Goal: Check status: Check status

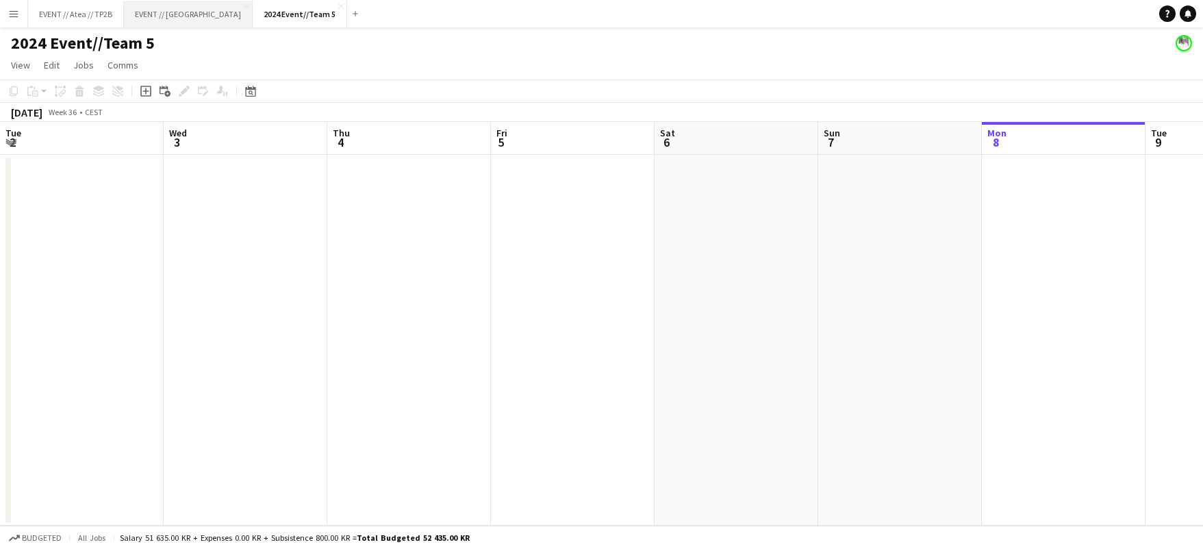
scroll to position [0, 310]
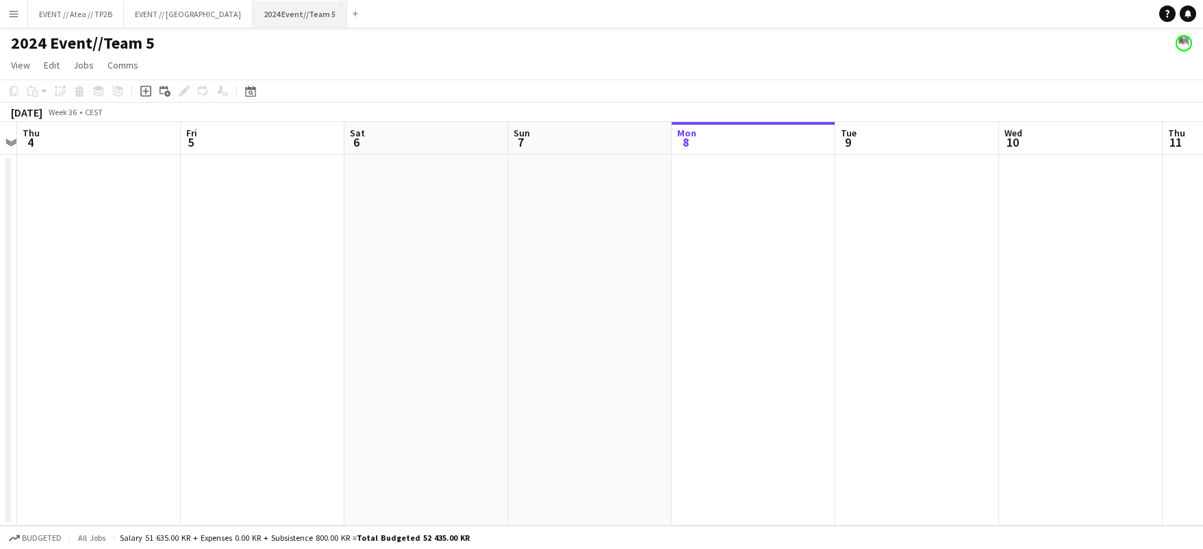
click at [299, 5] on button "2024 Event//Team 5 Close" at bounding box center [300, 14] width 95 height 27
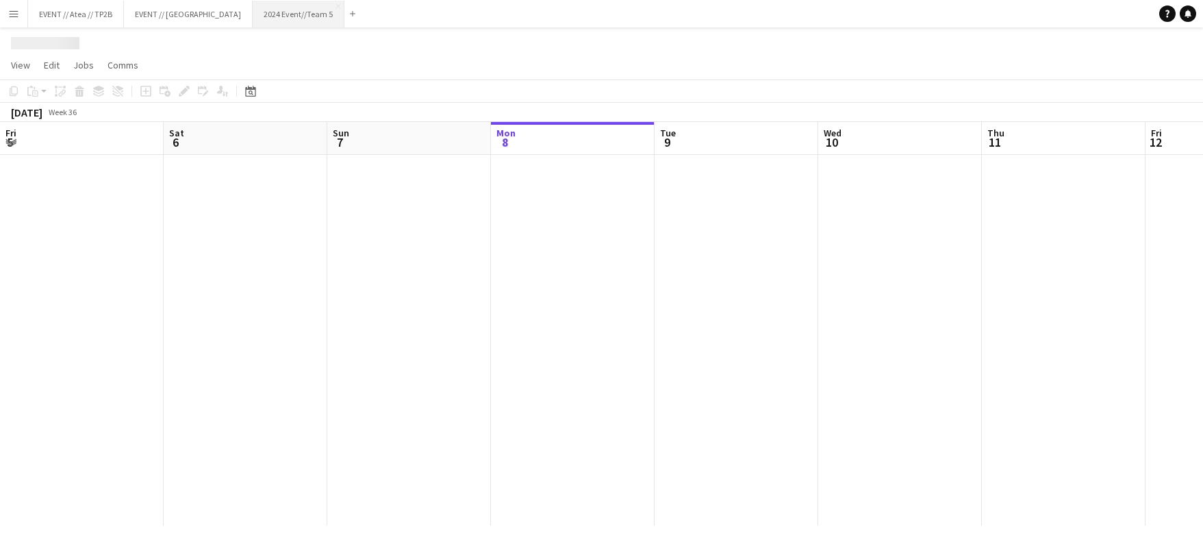
scroll to position [0, 327]
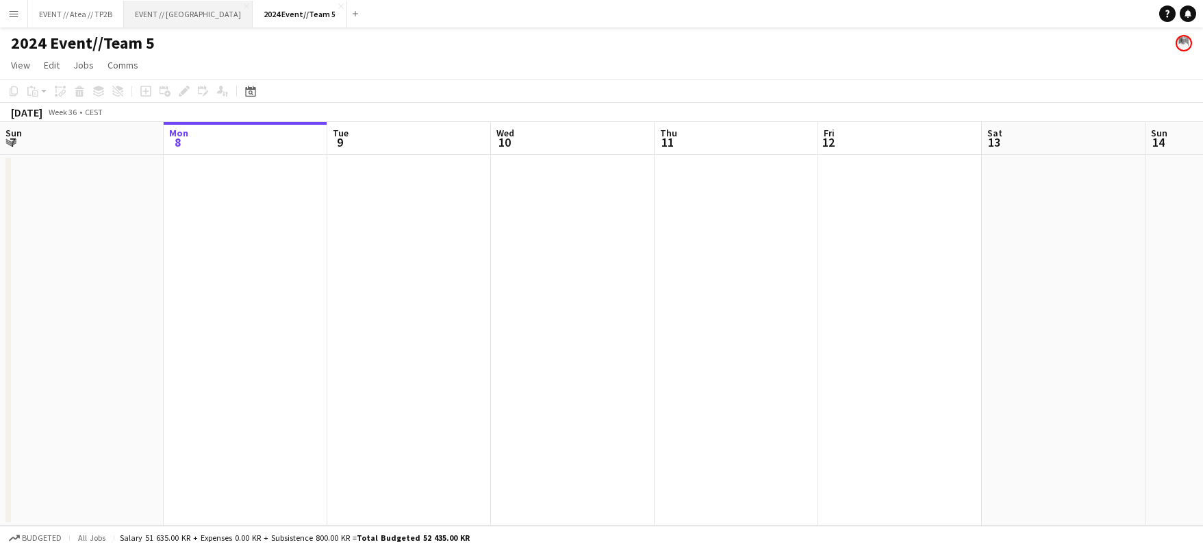
click at [203, 23] on button "EVENT // Heidelberg Close" at bounding box center [188, 14] width 129 height 27
click at [12, 21] on button "Menu" at bounding box center [13, 13] width 27 height 27
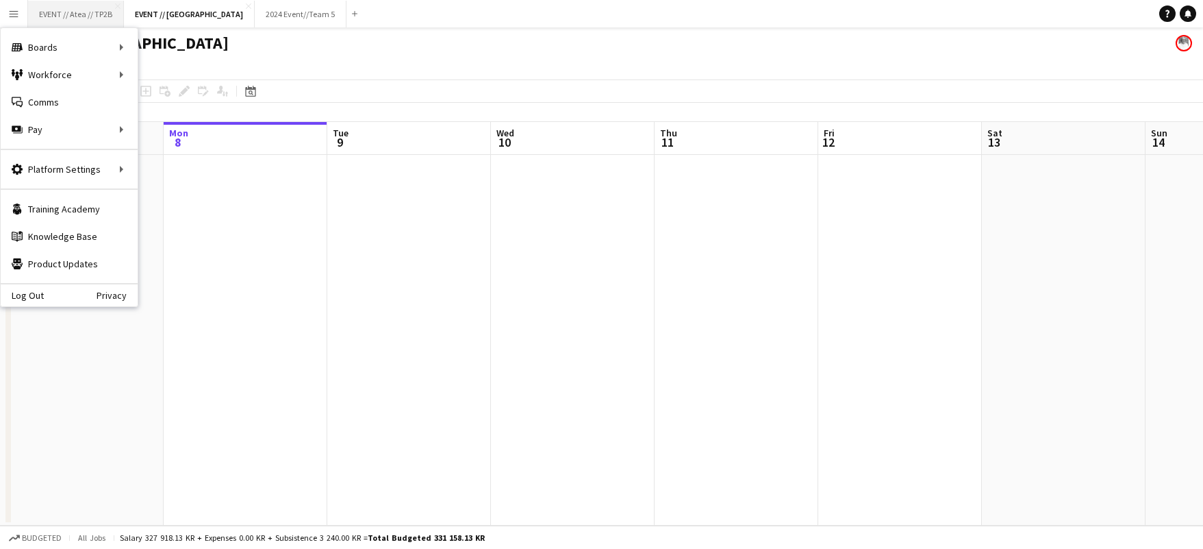
click at [64, 21] on button "EVENT // Atea // TP2B Close" at bounding box center [76, 14] width 96 height 27
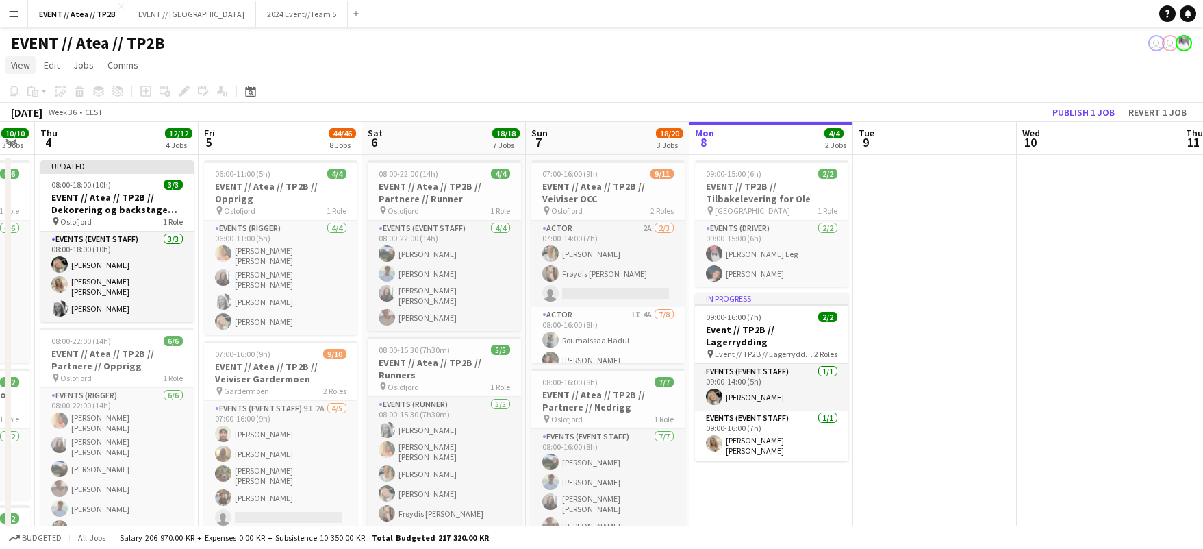
scroll to position [0, 384]
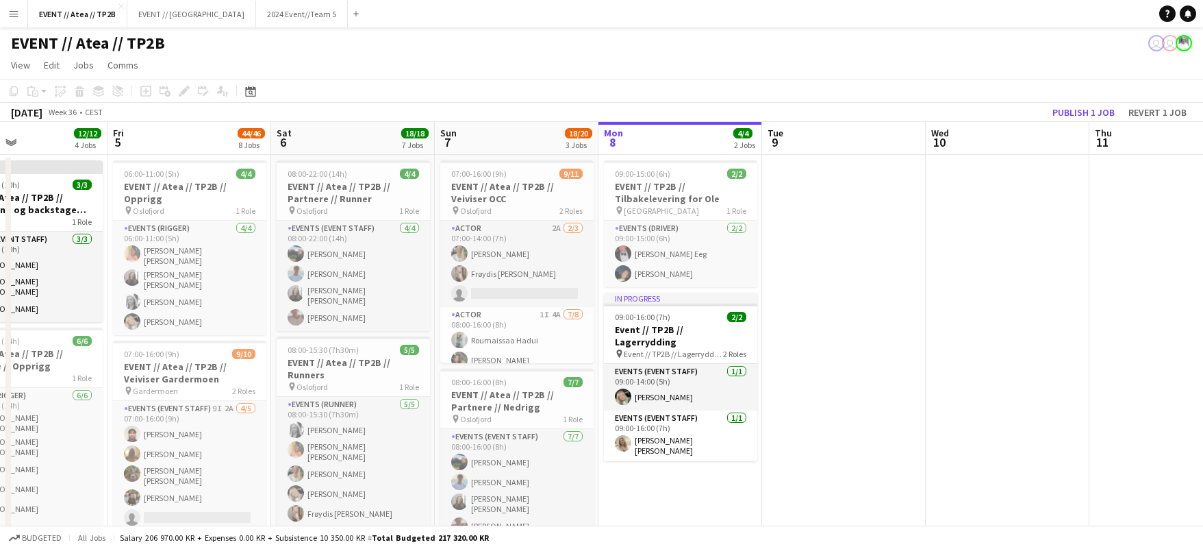
click at [13, 20] on button "Menu" at bounding box center [13, 13] width 27 height 27
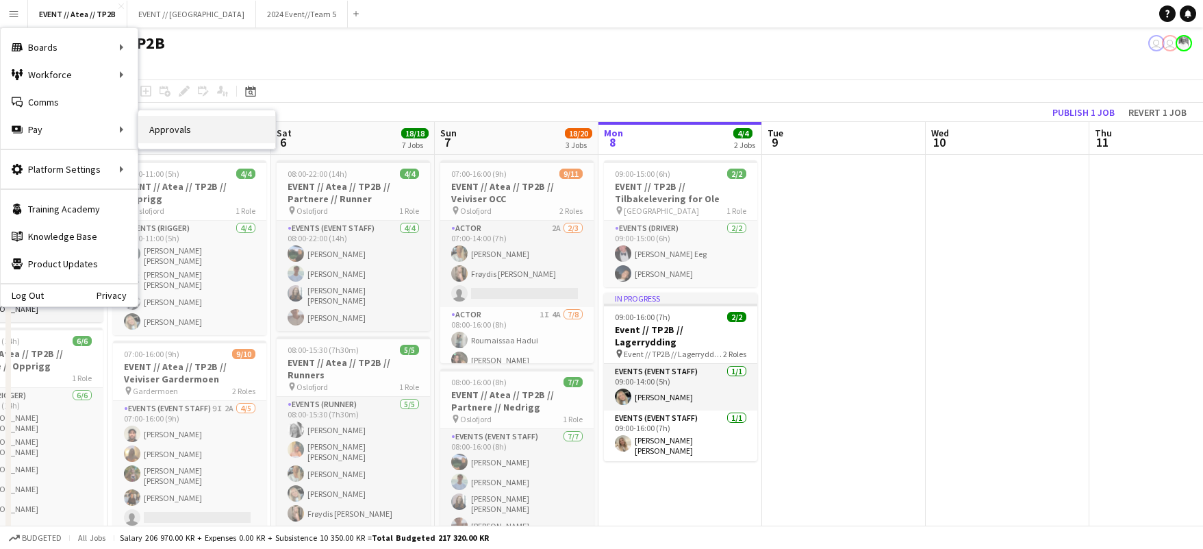
click at [189, 127] on link "Approvals" at bounding box center [206, 129] width 137 height 27
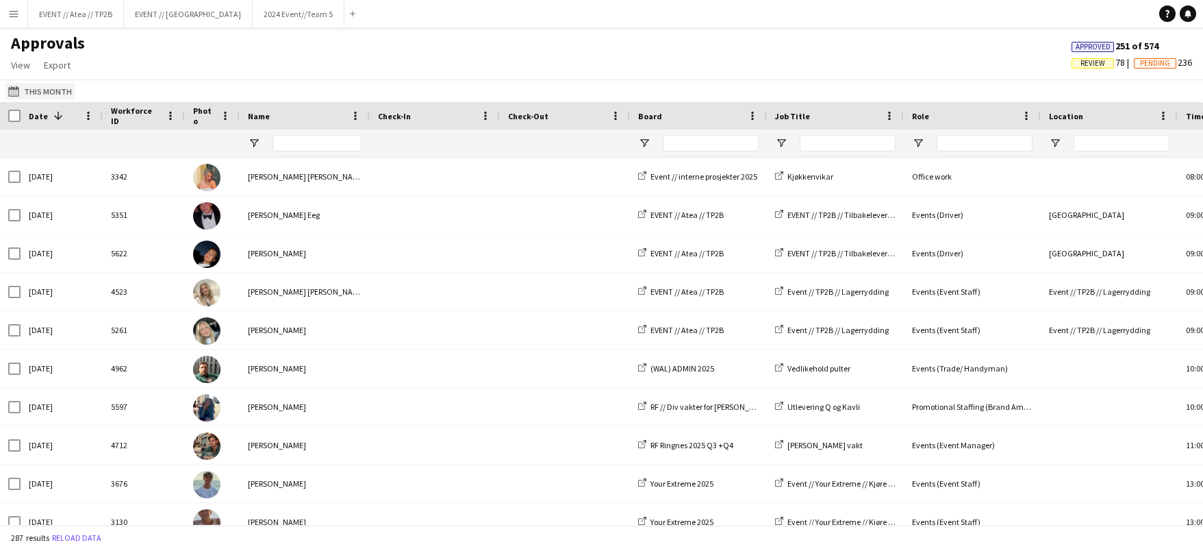
click at [42, 92] on button "This Month This Month" at bounding box center [39, 91] width 69 height 16
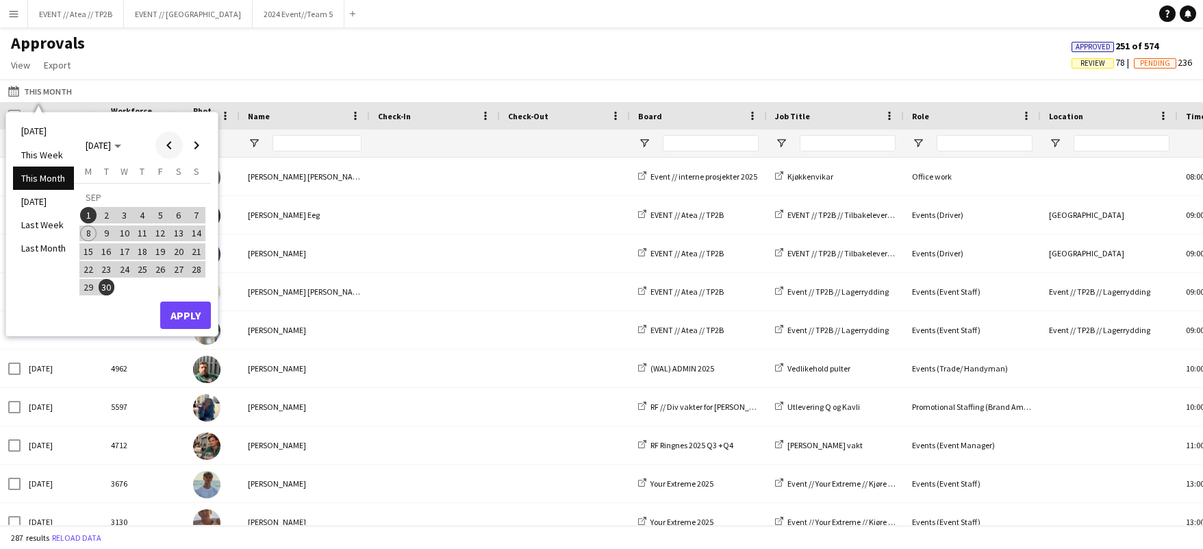
click at [163, 140] on span "Previous month" at bounding box center [168, 144] width 27 height 27
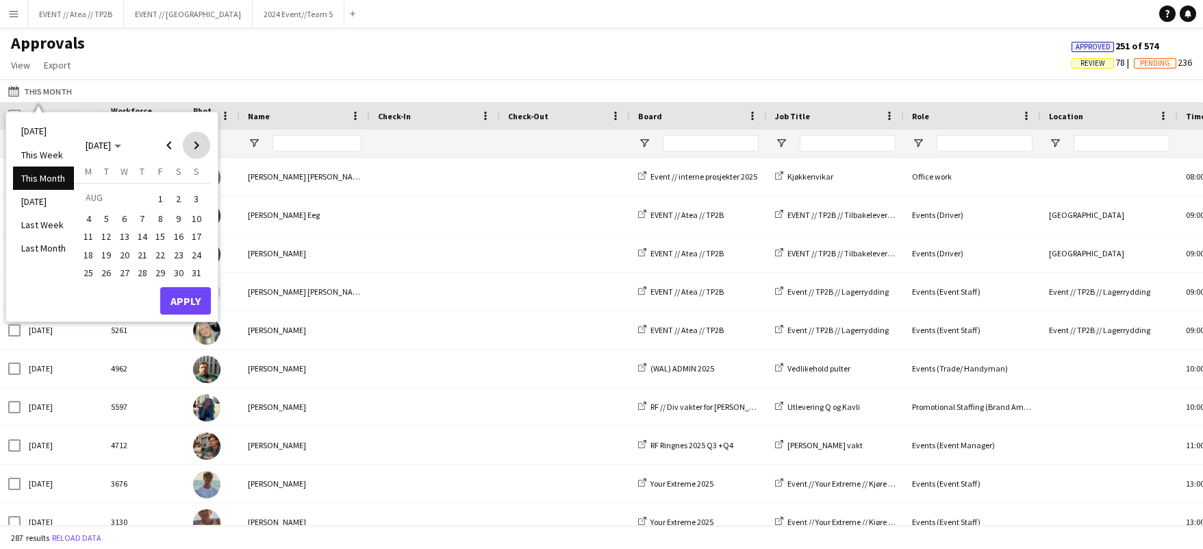
click at [198, 145] on span "Next month" at bounding box center [196, 144] width 27 height 27
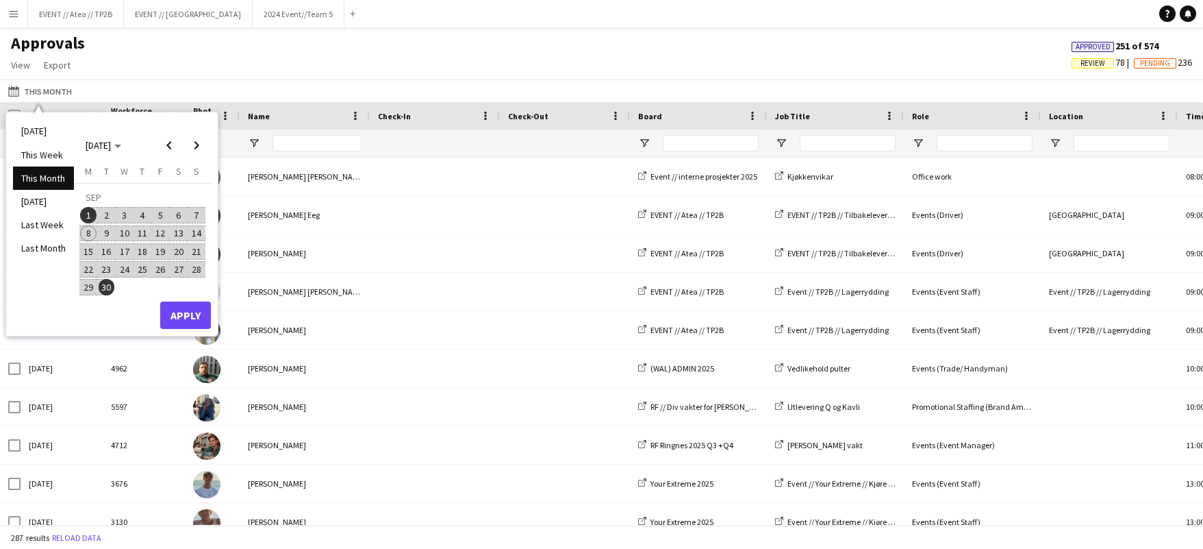
click at [188, 215] on button "7" at bounding box center [197, 215] width 18 height 18
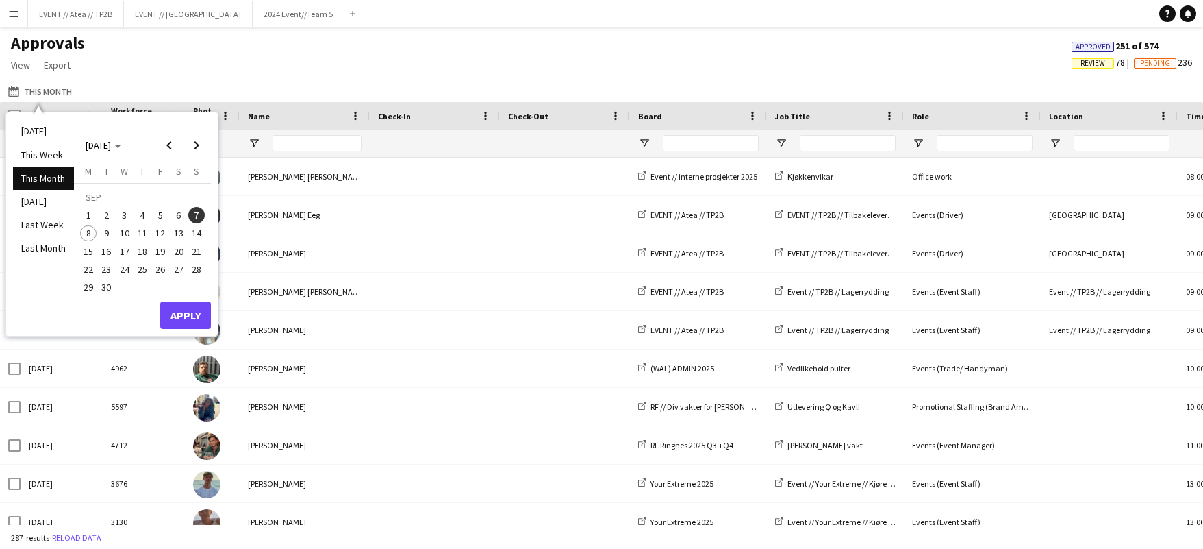
click at [90, 212] on span "1" at bounding box center [88, 215] width 16 height 16
click at [91, 218] on span "1" at bounding box center [88, 215] width 16 height 16
click at [90, 229] on span "8" at bounding box center [88, 233] width 16 height 16
click at [201, 324] on button "Apply" at bounding box center [185, 314] width 51 height 27
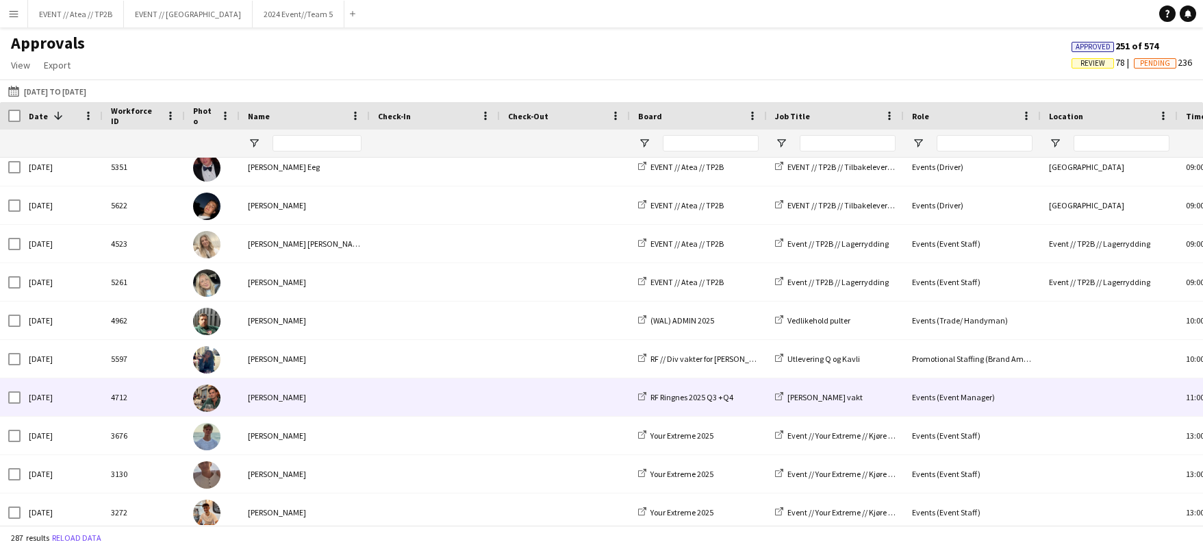
scroll to position [110, 0]
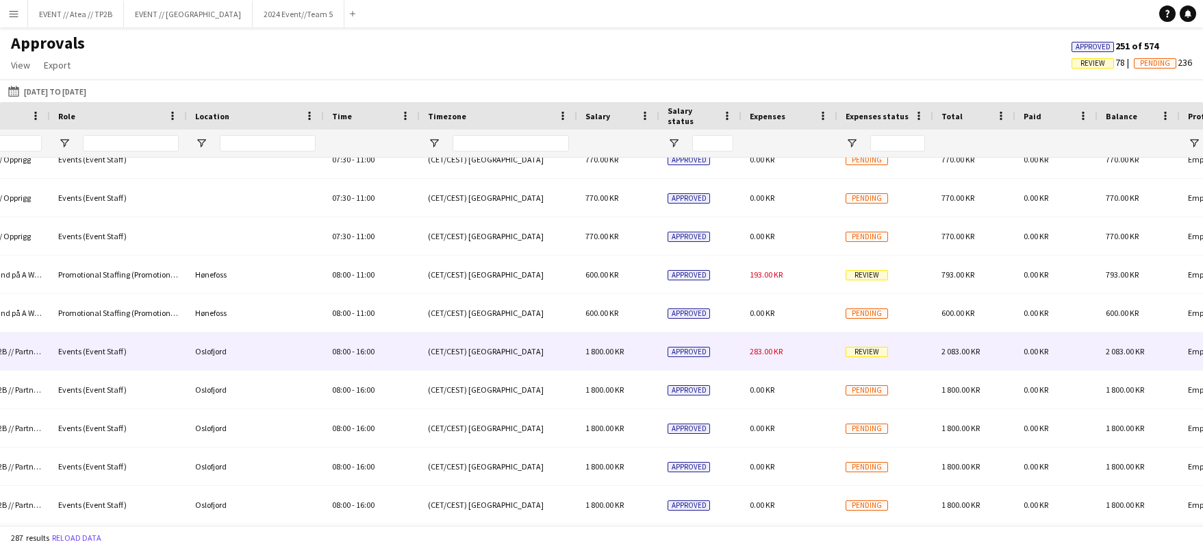
click at [862, 349] on span "Review" at bounding box center [867, 352] width 42 height 10
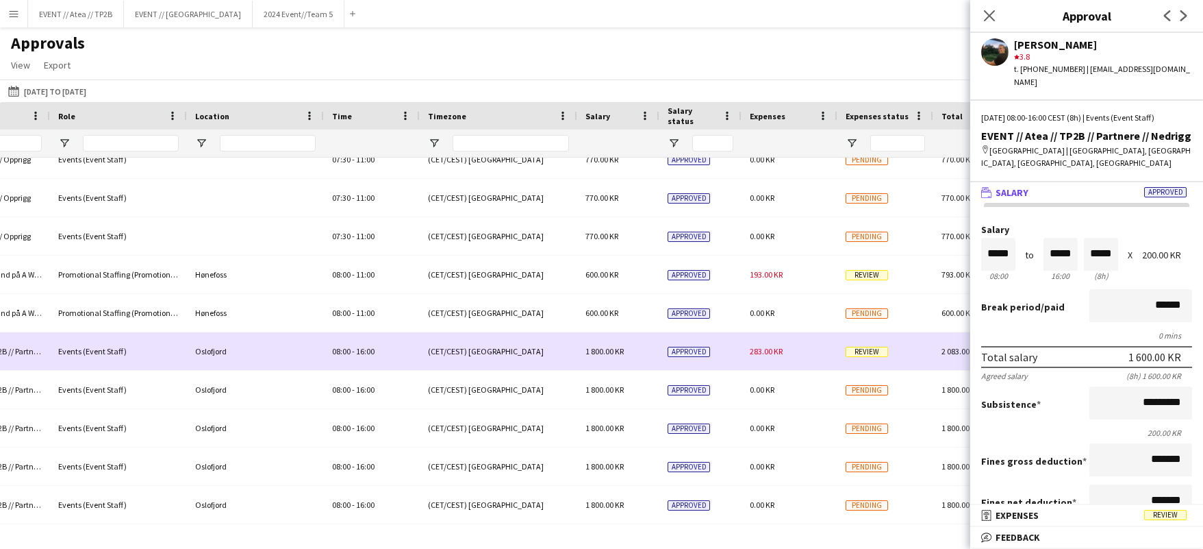
click at [868, 351] on span "Review" at bounding box center [867, 352] width 42 height 10
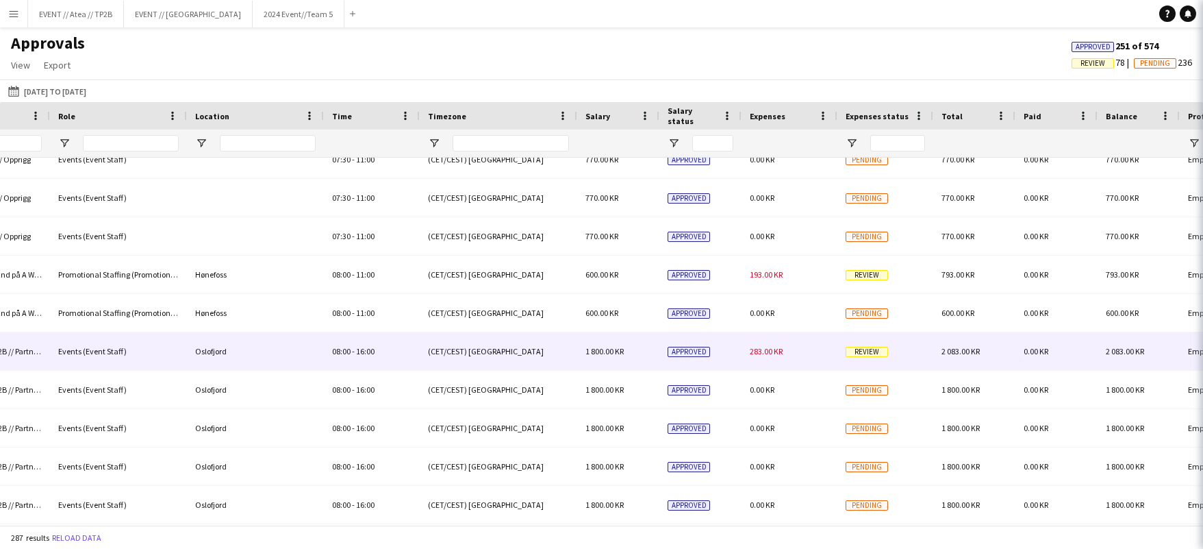
click at [868, 351] on span "Review" at bounding box center [867, 352] width 42 height 10
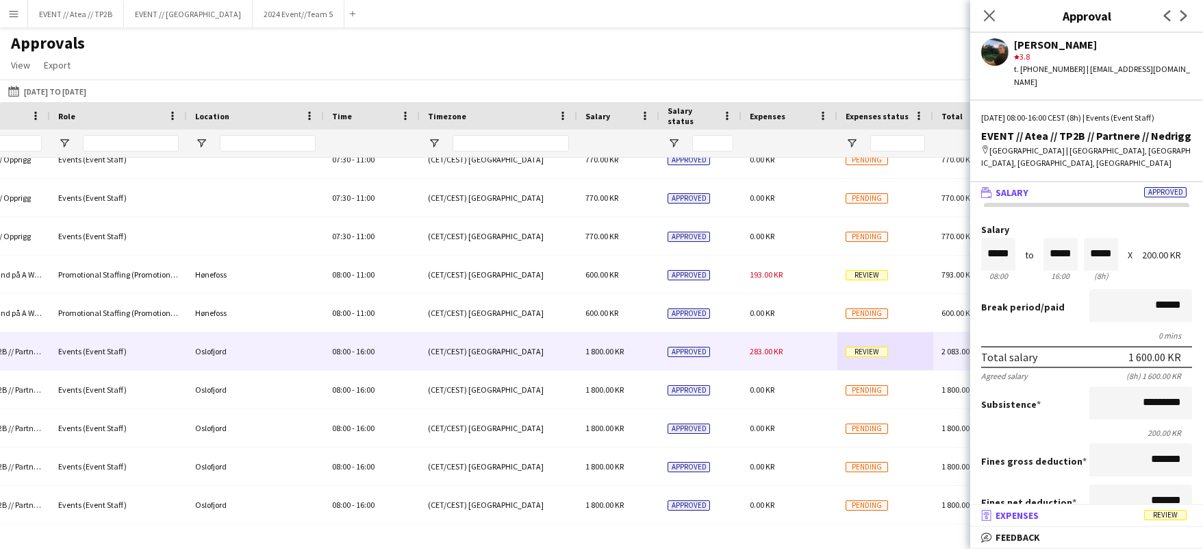
click at [1064, 508] on mat-expansion-panel-header "receipt Expenses Review" at bounding box center [1086, 515] width 233 height 21
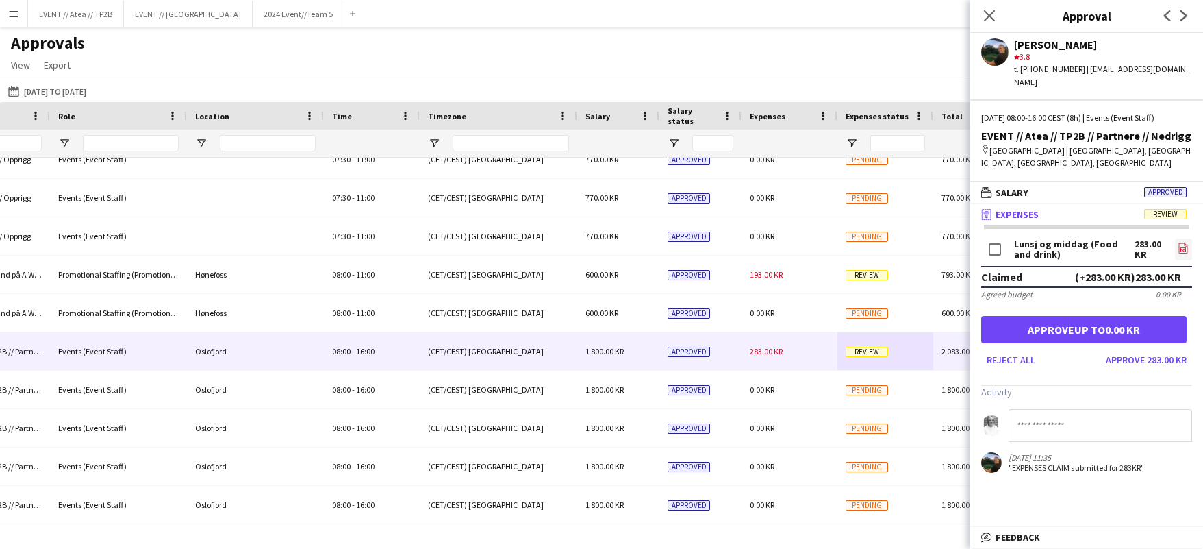
click at [1178, 242] on icon "file-image" at bounding box center [1183, 247] width 11 height 11
click at [985, 11] on icon at bounding box center [989, 15] width 13 height 13
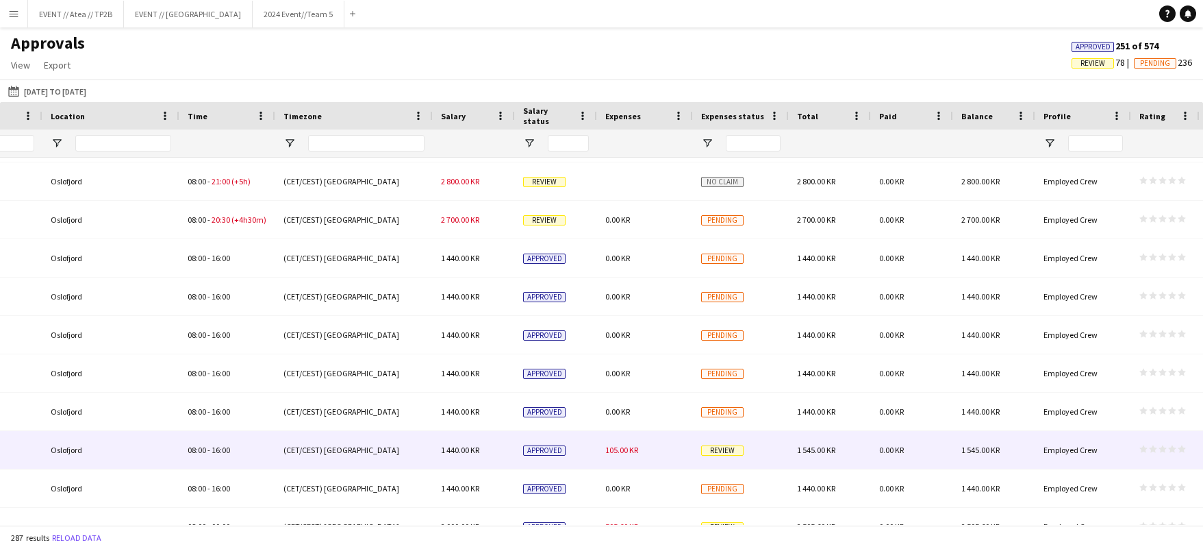
click at [716, 457] on div "Review" at bounding box center [741, 450] width 96 height 38
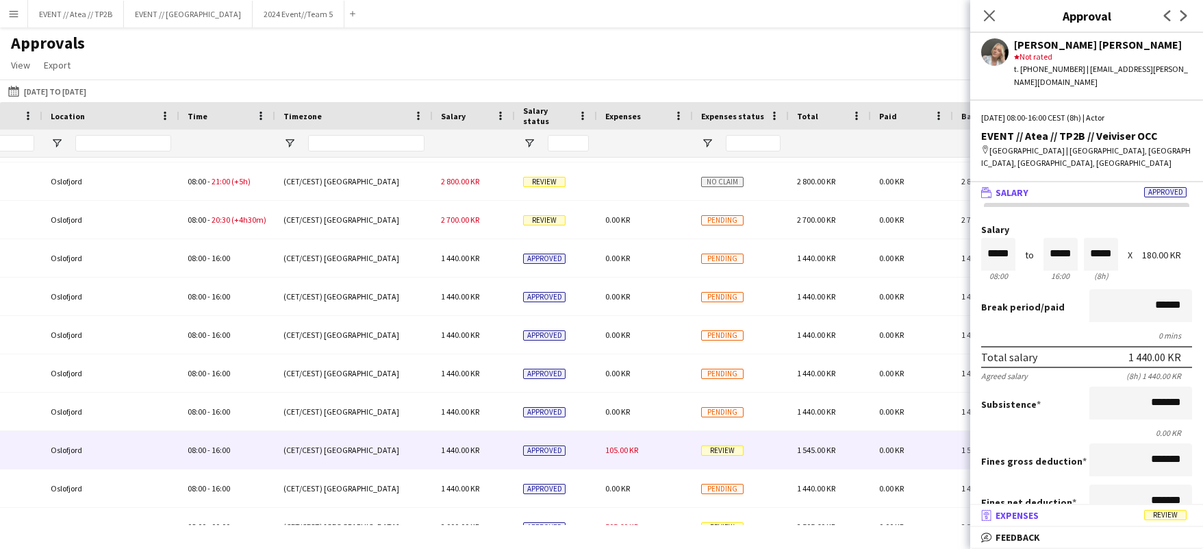
click at [1043, 512] on mat-panel-title "receipt Expenses Review" at bounding box center [1083, 515] width 227 height 12
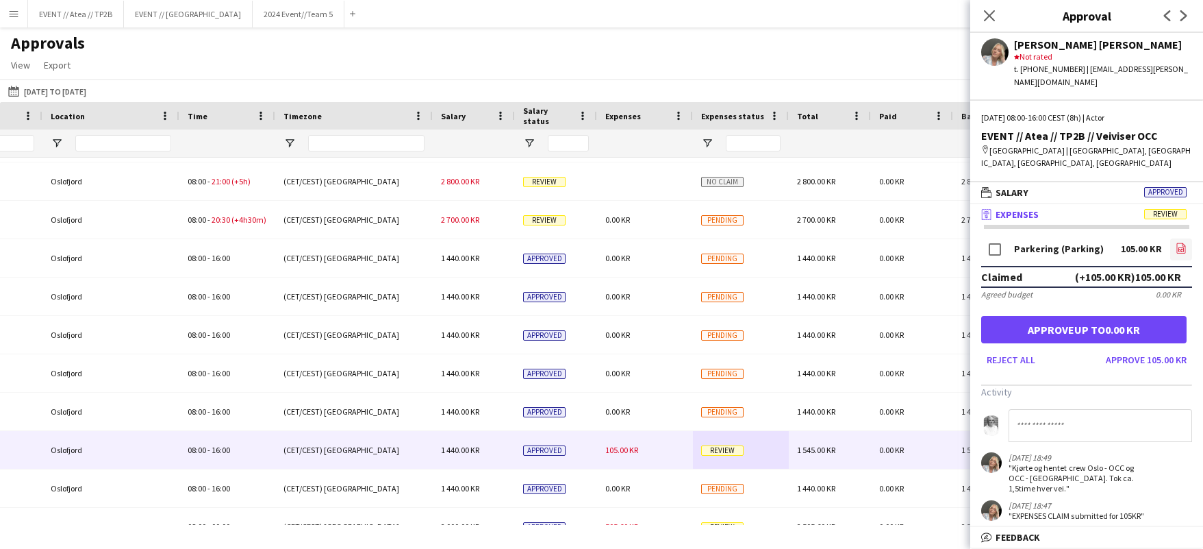
click at [1179, 247] on icon at bounding box center [1181, 249] width 5 height 4
click at [1000, 51] on app-user-avatar at bounding box center [994, 51] width 27 height 27
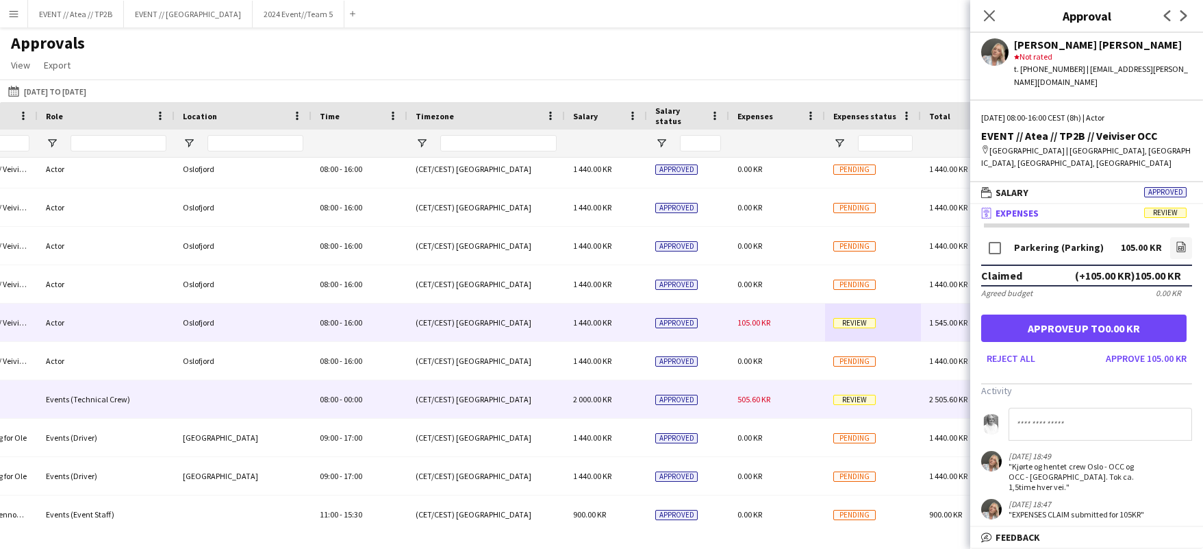
click at [855, 394] on span "Review" at bounding box center [854, 399] width 42 height 10
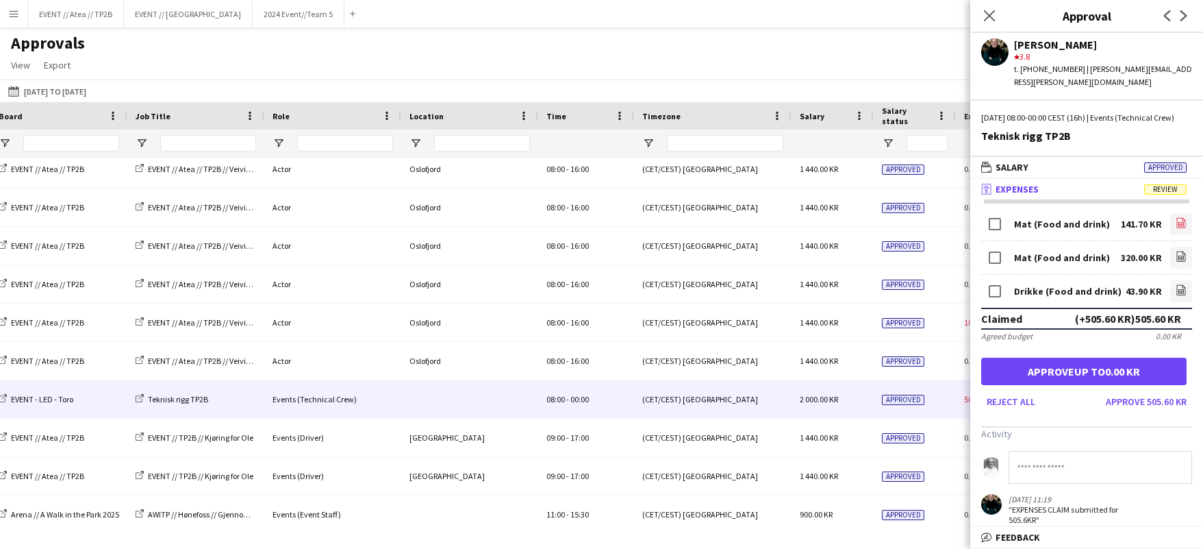
click at [1181, 221] on icon "file-image" at bounding box center [1181, 222] width 11 height 11
click at [1185, 259] on icon "file-image" at bounding box center [1181, 256] width 11 height 11
click at [1184, 290] on icon at bounding box center [1181, 291] width 5 height 4
click at [982, 14] on app-icon "Close pop-in" at bounding box center [990, 16] width 20 height 20
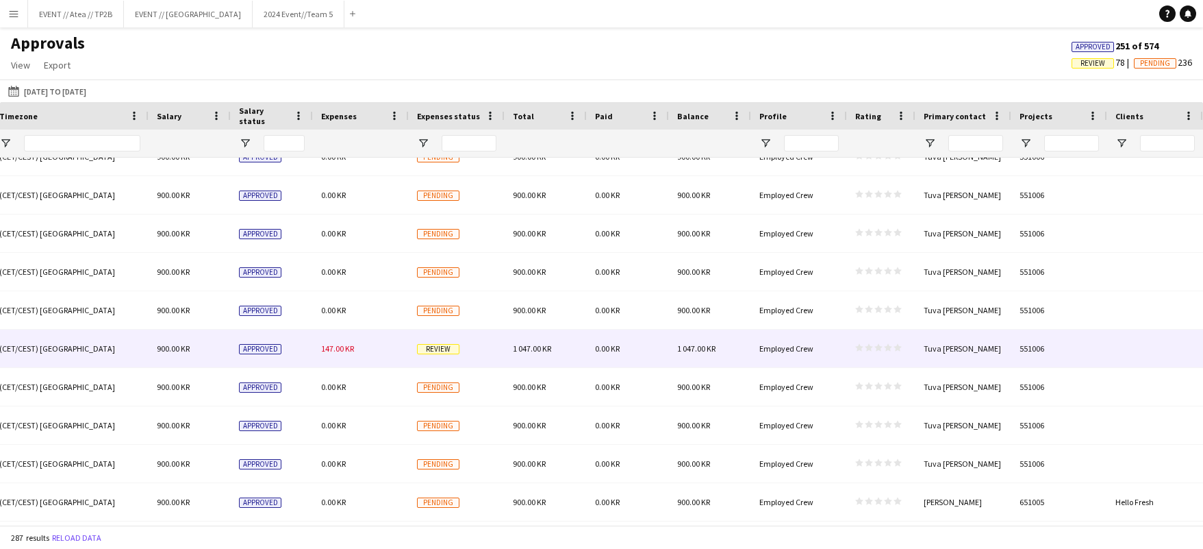
click at [444, 342] on div "Review" at bounding box center [457, 348] width 96 height 38
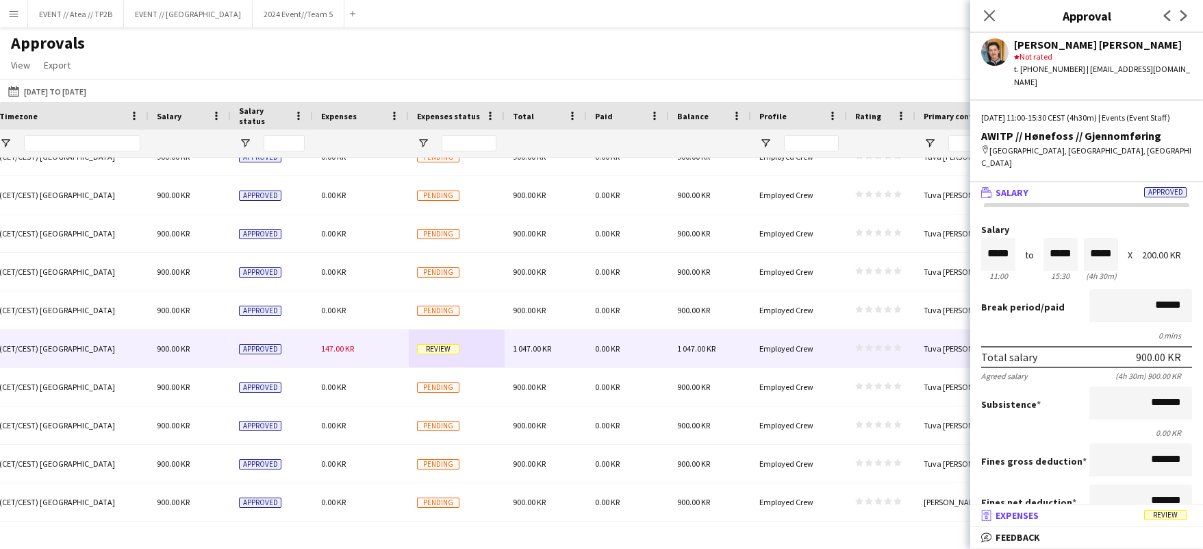
click at [1120, 517] on mat-panel-title "receipt Expenses Review" at bounding box center [1083, 515] width 227 height 12
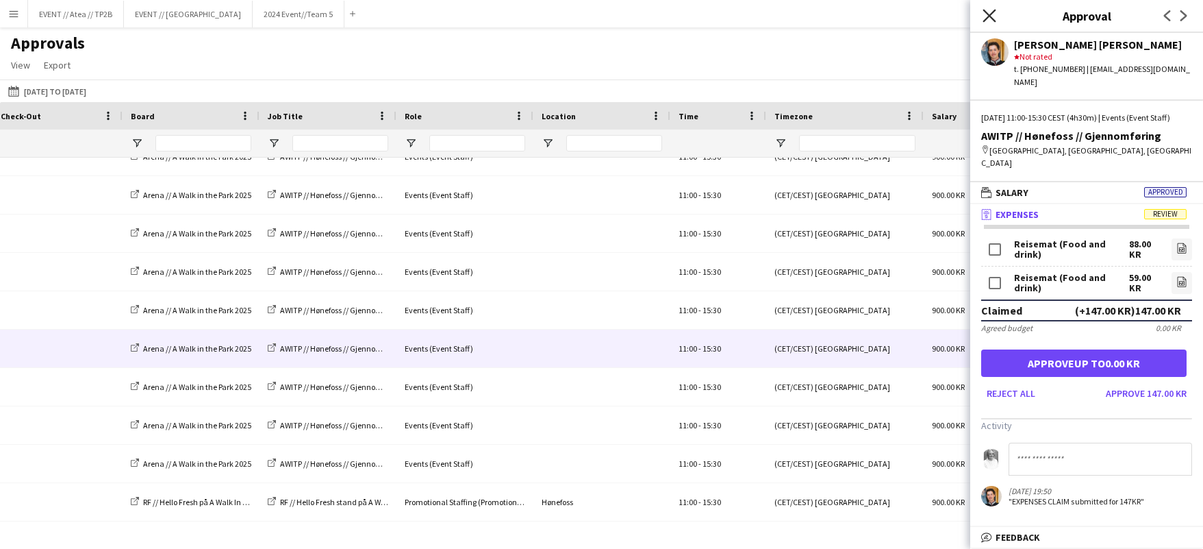
click at [986, 14] on icon "Close pop-in" at bounding box center [989, 15] width 13 height 13
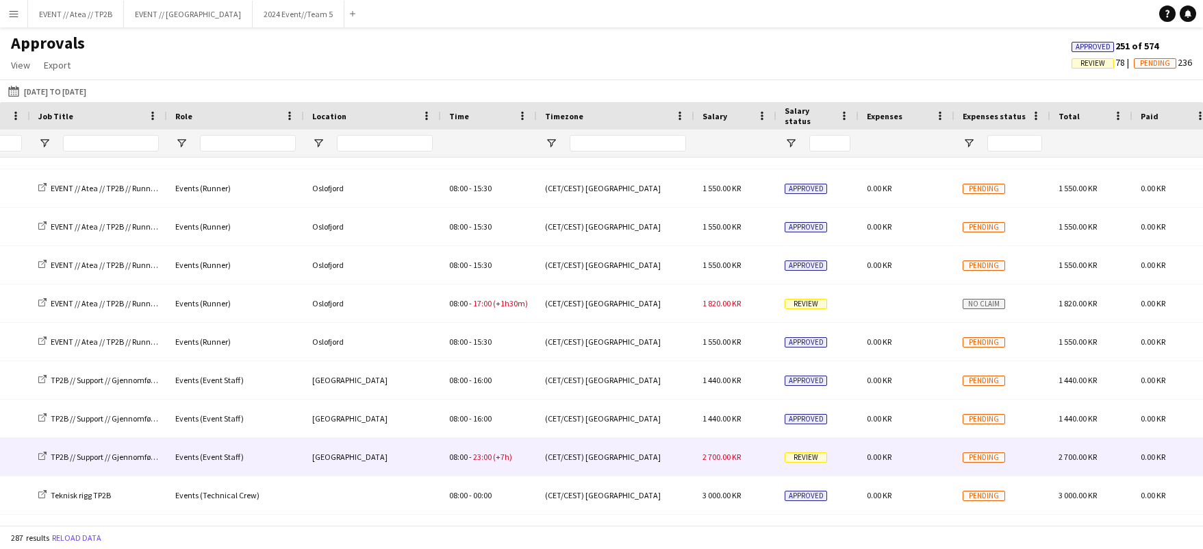
click at [814, 455] on span "Review" at bounding box center [806, 457] width 42 height 10
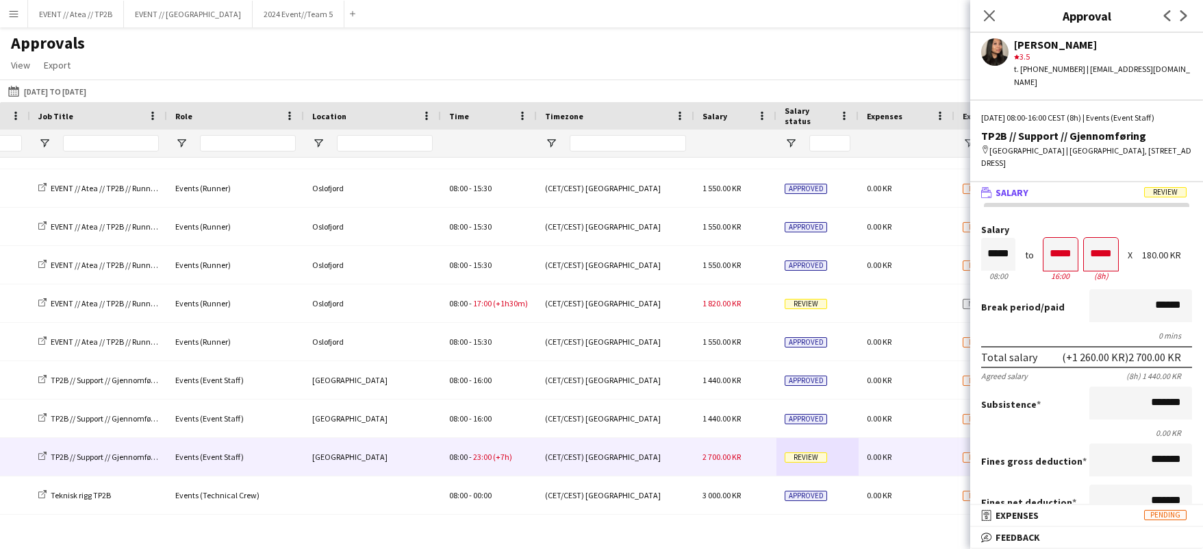
click at [1065, 186] on mat-panel-title "wallet Salary Review" at bounding box center [1083, 192] width 227 height 12
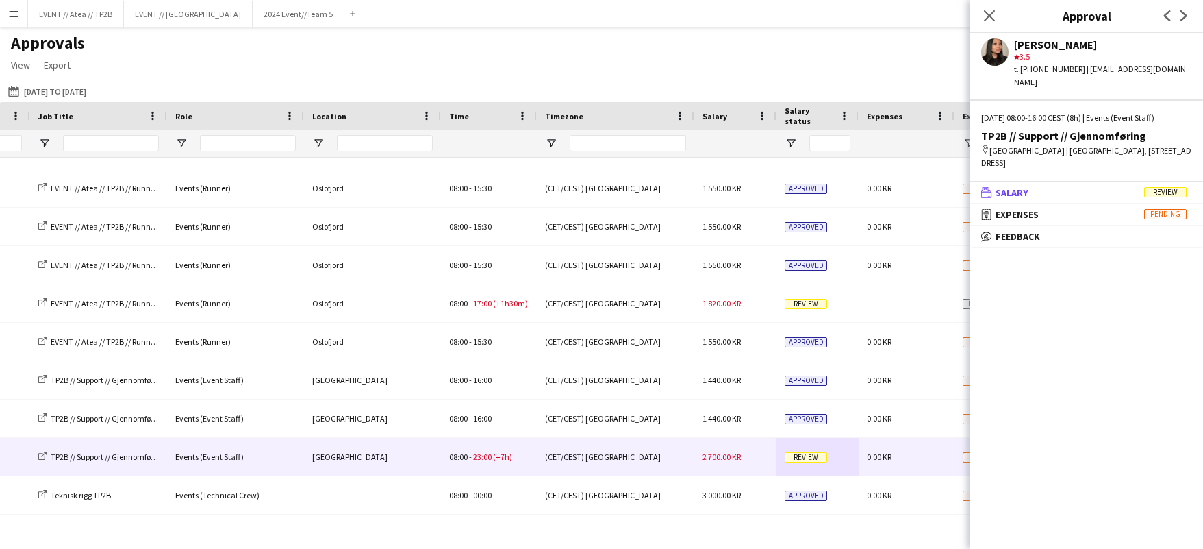
click at [1062, 186] on mat-panel-title "wallet Salary Review" at bounding box center [1083, 192] width 227 height 12
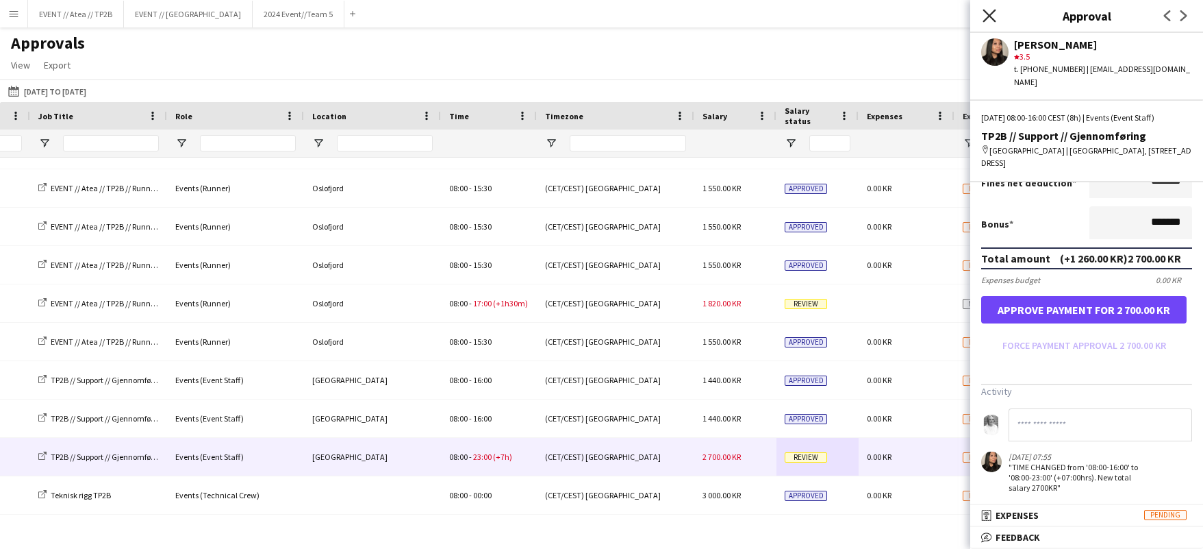
click at [993, 16] on icon "Close pop-in" at bounding box center [989, 15] width 13 height 13
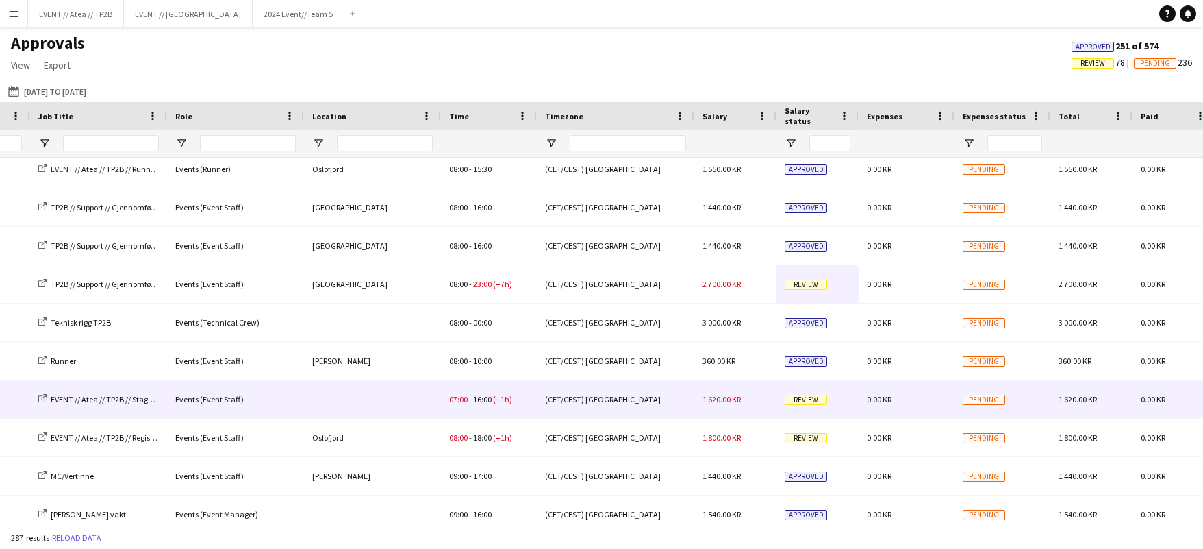
click at [791, 397] on span "Review" at bounding box center [806, 399] width 42 height 10
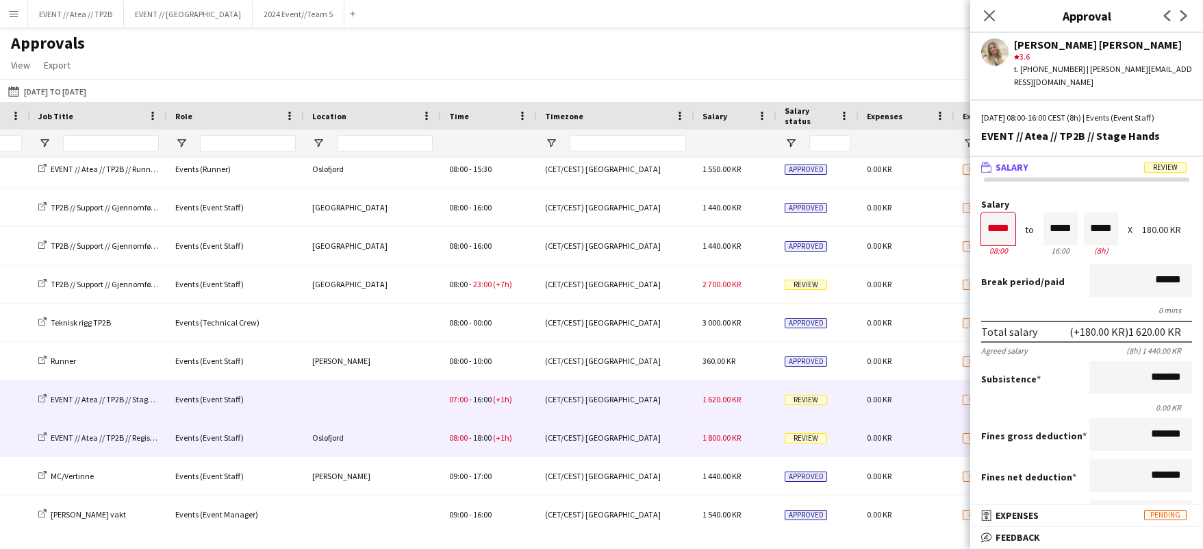
click at [822, 433] on span "Review" at bounding box center [806, 438] width 42 height 10
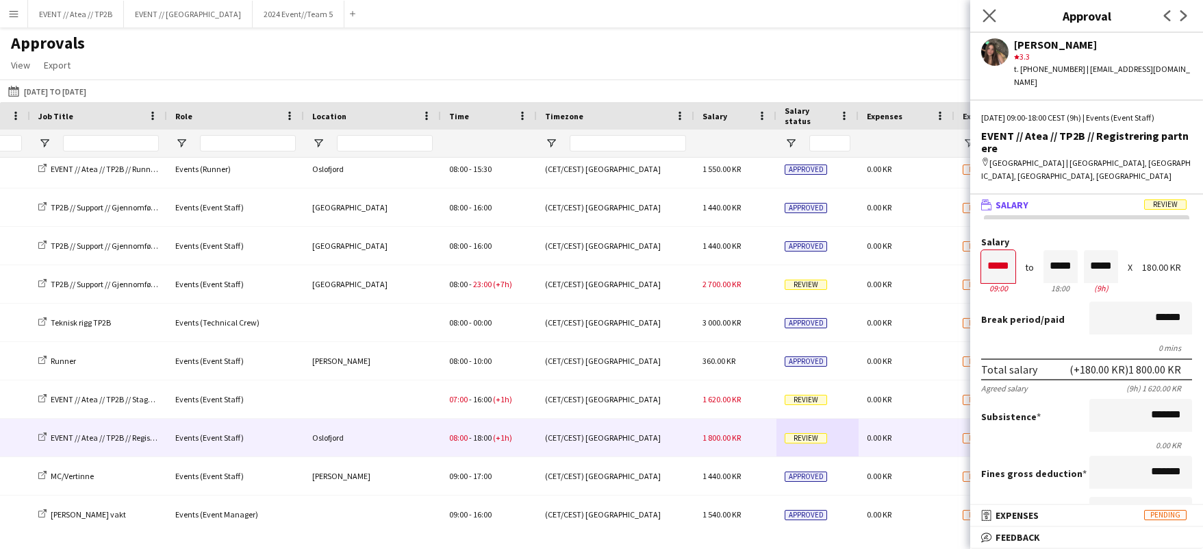
click at [991, 8] on app-icon "Close pop-in" at bounding box center [990, 16] width 20 height 20
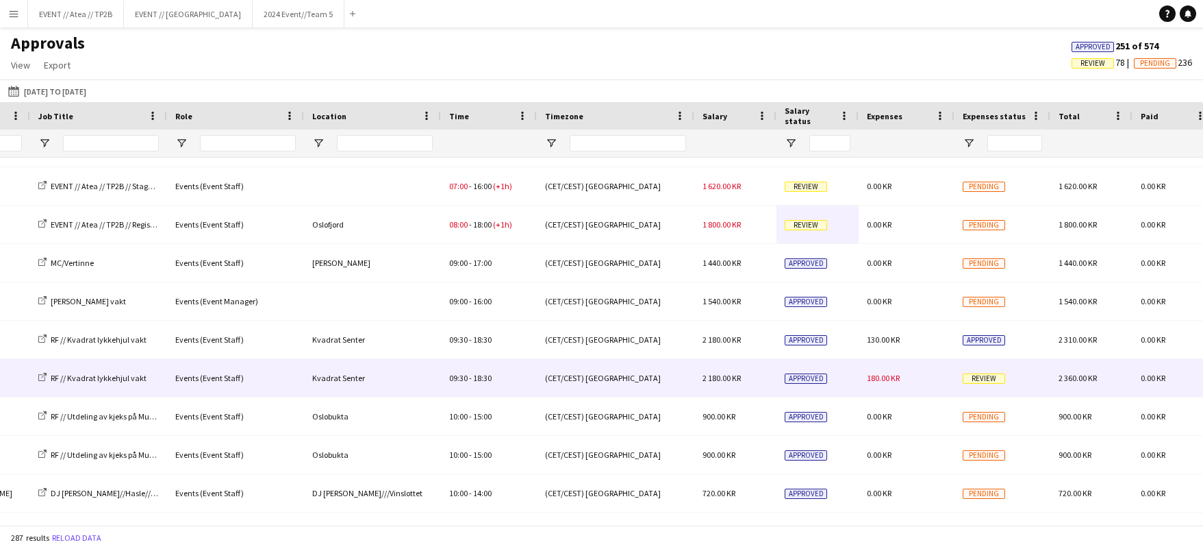
click at [974, 379] on span "Review" at bounding box center [984, 378] width 42 height 10
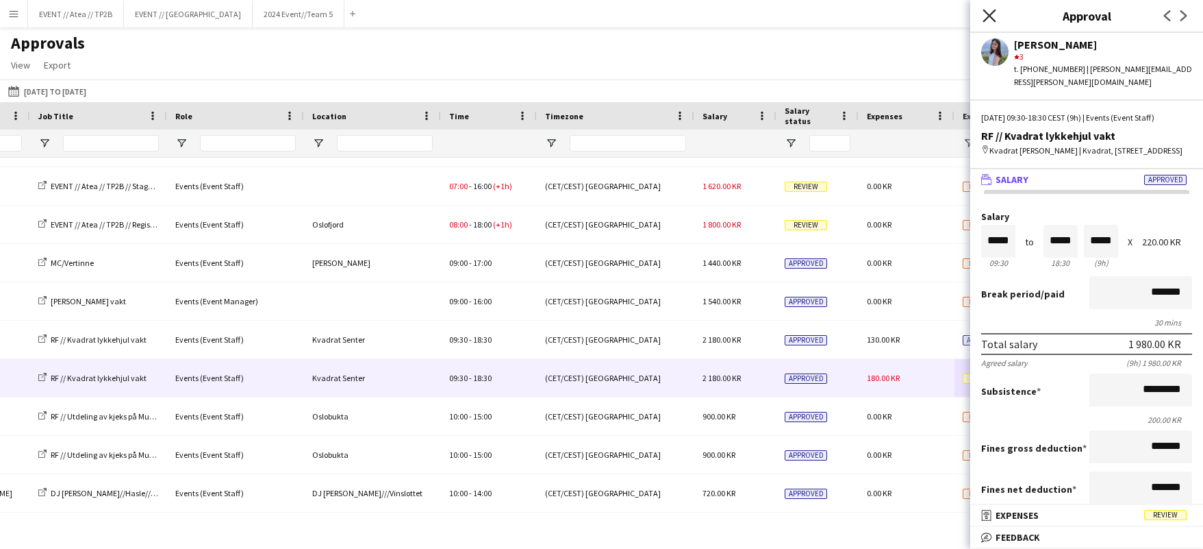
click at [988, 13] on icon at bounding box center [989, 15] width 13 height 13
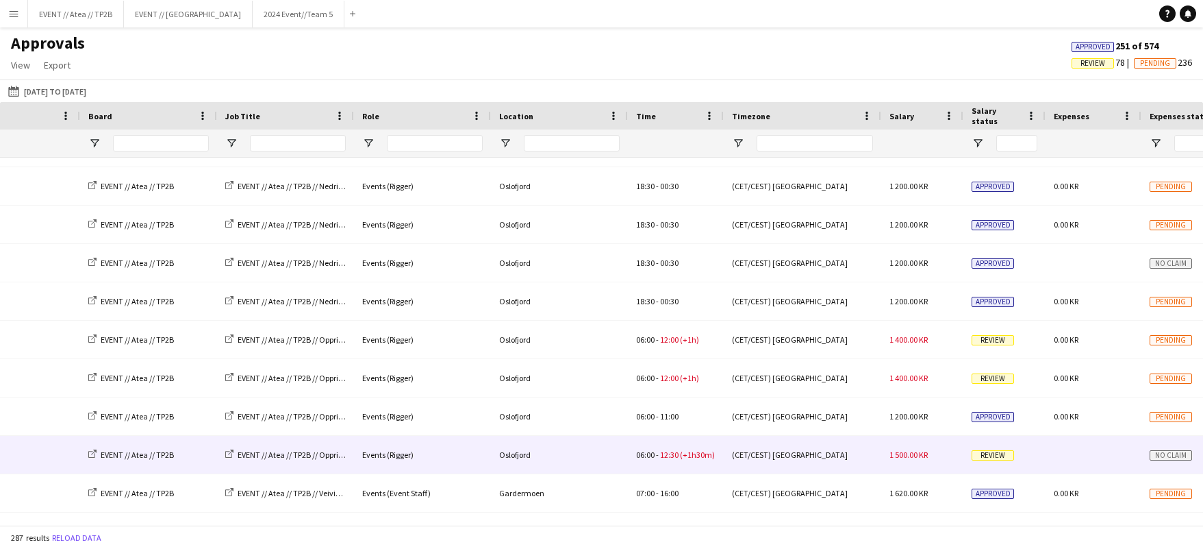
click at [994, 457] on span "Review" at bounding box center [993, 455] width 42 height 10
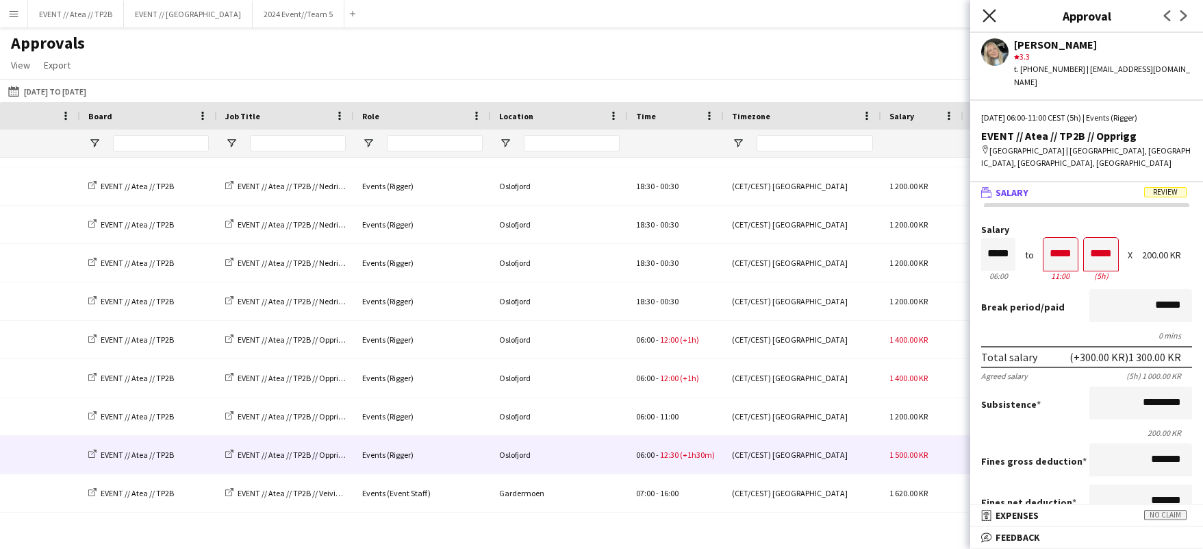
click at [988, 16] on icon "Close pop-in" at bounding box center [989, 15] width 13 height 13
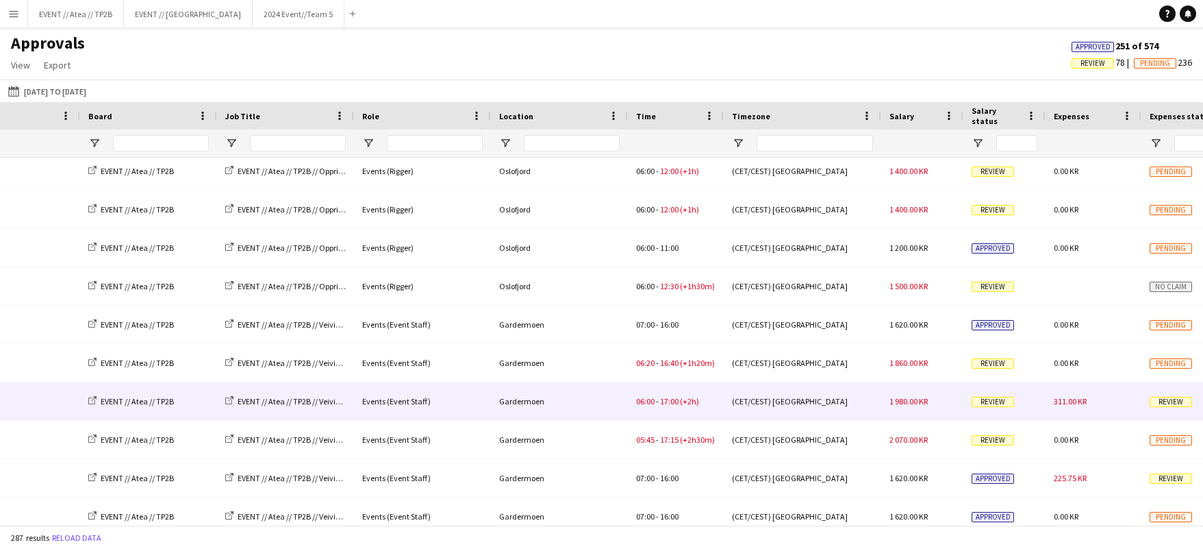
click at [1166, 406] on span "Review" at bounding box center [1171, 402] width 42 height 10
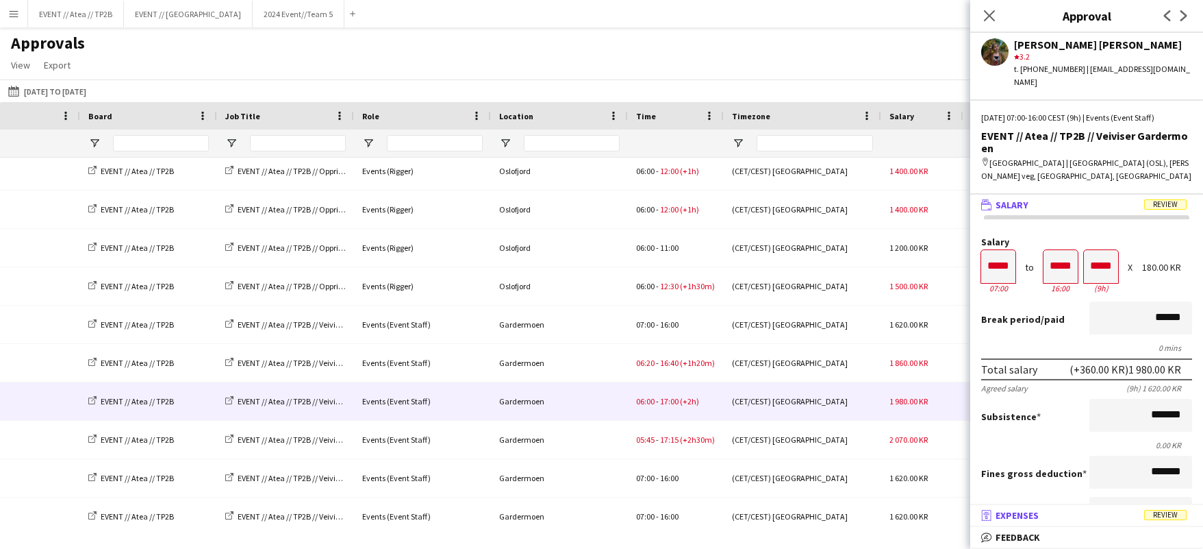
click at [1120, 519] on mat-panel-title "receipt Expenses Review" at bounding box center [1083, 515] width 227 height 12
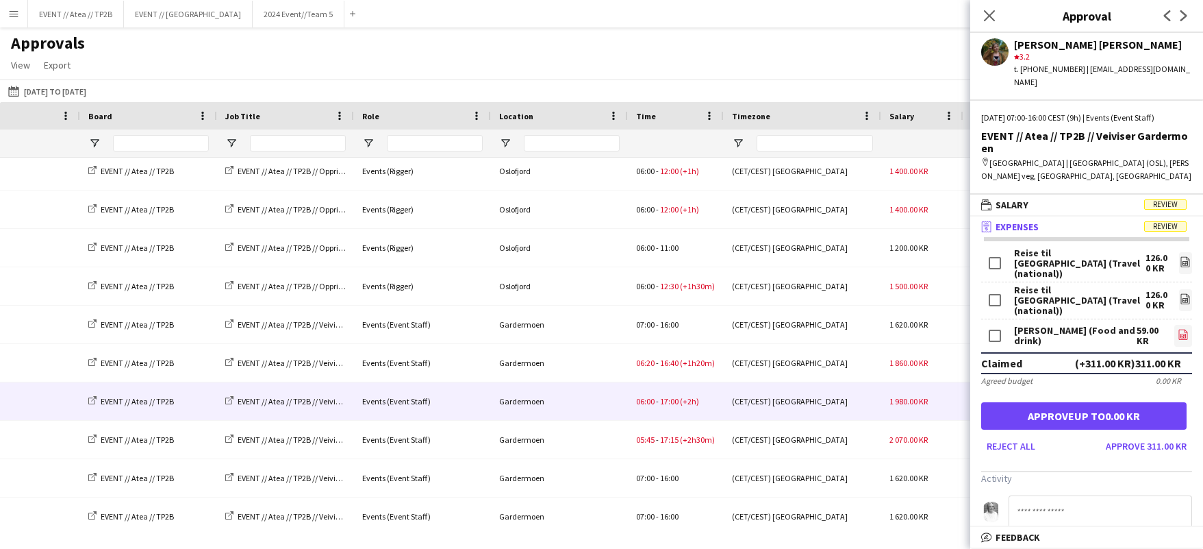
click at [1178, 329] on icon "file-image" at bounding box center [1183, 334] width 11 height 11
click at [1181, 257] on icon at bounding box center [1185, 262] width 9 height 10
click at [988, 51] on app-user-avatar at bounding box center [994, 51] width 27 height 27
click at [986, 10] on icon "Close pop-in" at bounding box center [989, 15] width 13 height 13
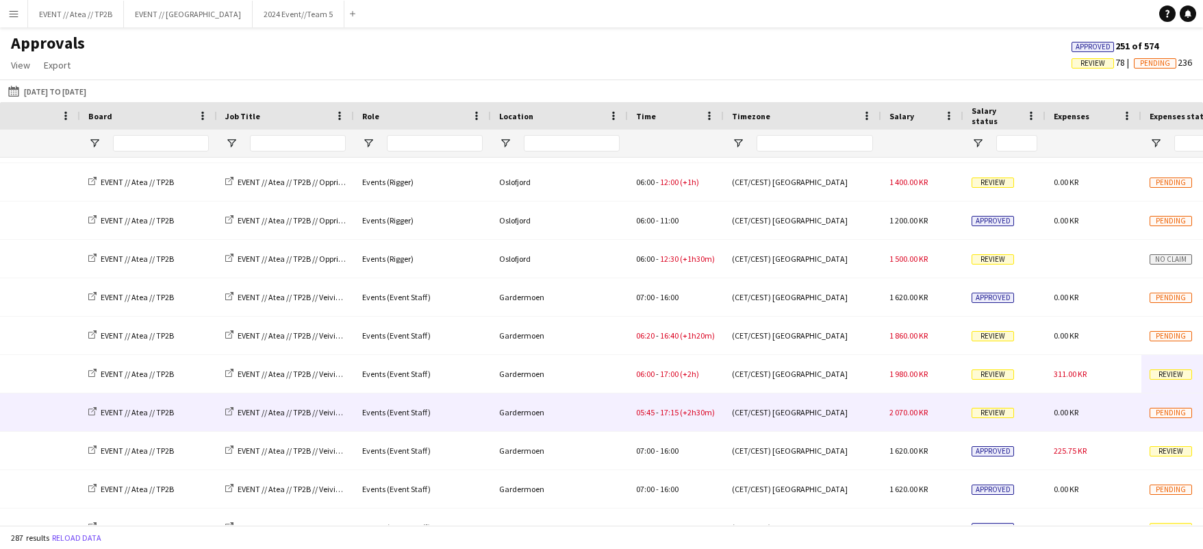
click at [997, 423] on div "Review" at bounding box center [1005, 412] width 82 height 38
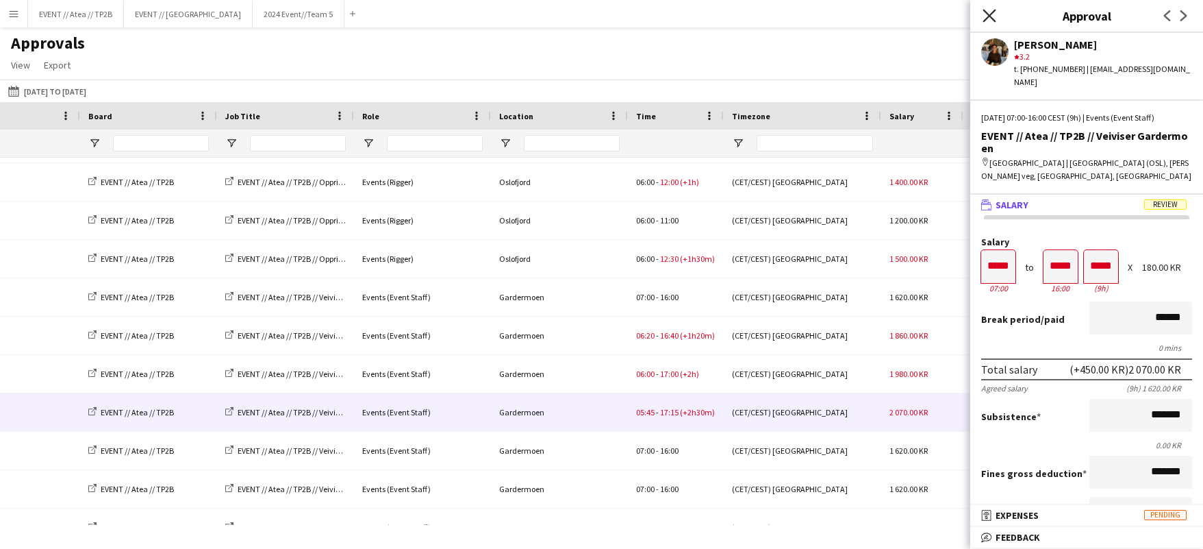
click at [985, 20] on icon at bounding box center [989, 15] width 13 height 13
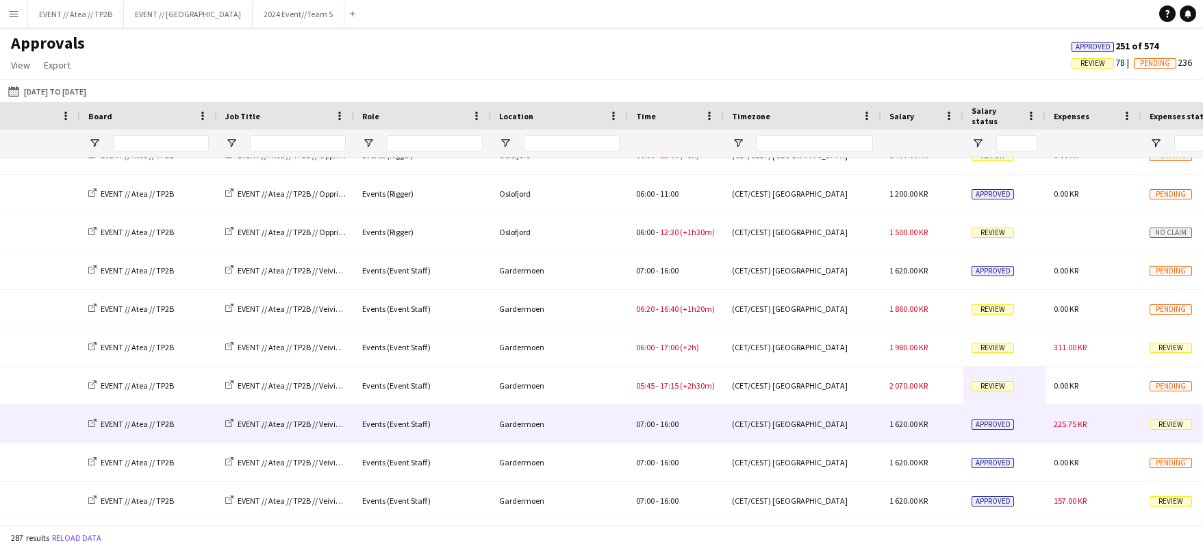
click at [1170, 429] on div "Review" at bounding box center [1190, 424] width 96 height 38
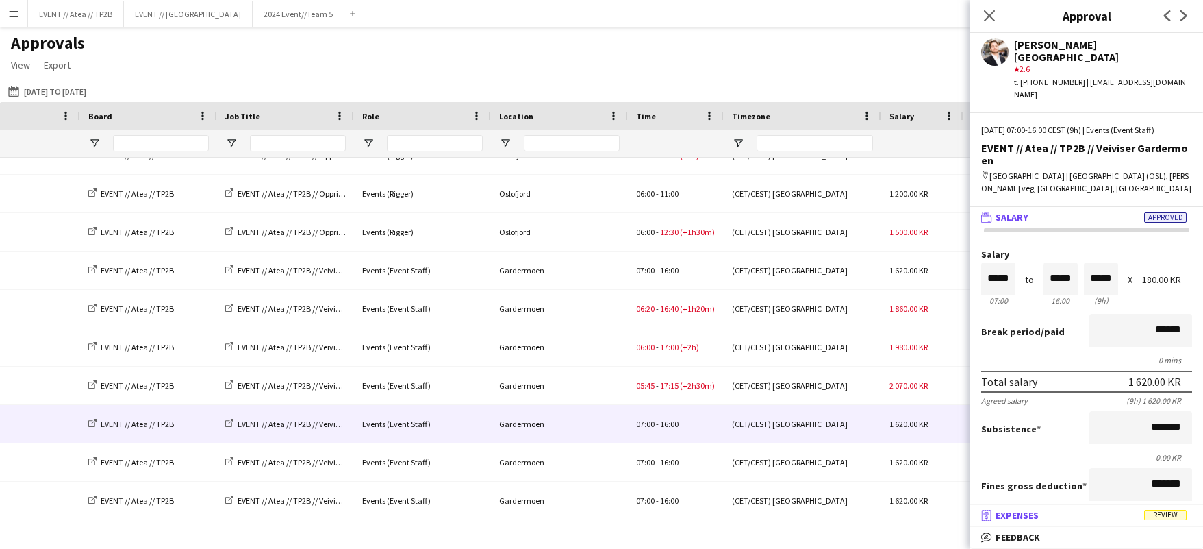
click at [1122, 516] on mat-panel-title "receipt Expenses Review" at bounding box center [1083, 515] width 227 height 12
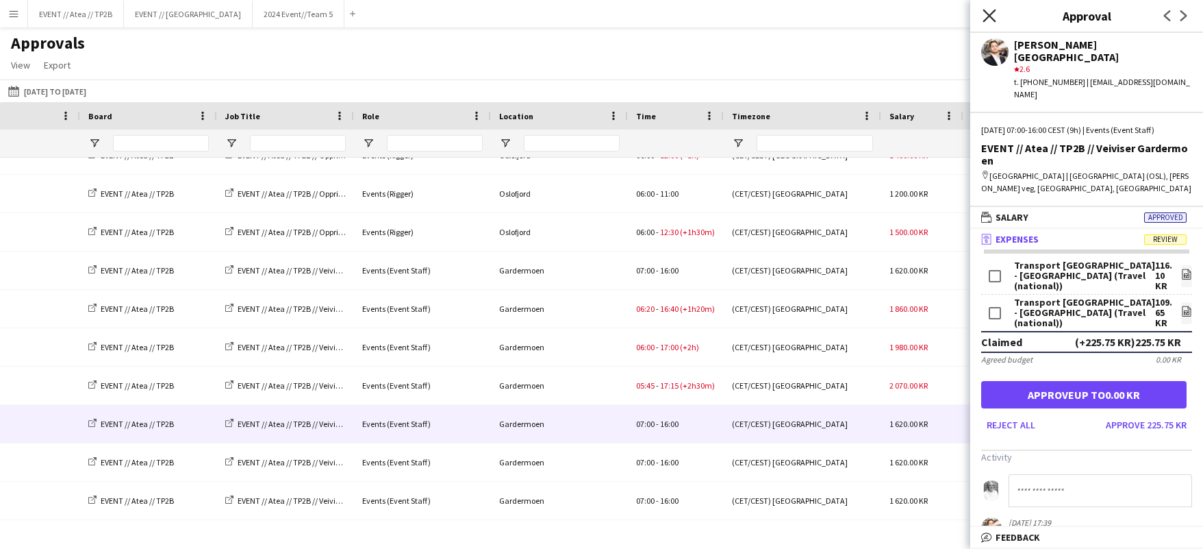
click at [987, 12] on icon at bounding box center [989, 15] width 13 height 13
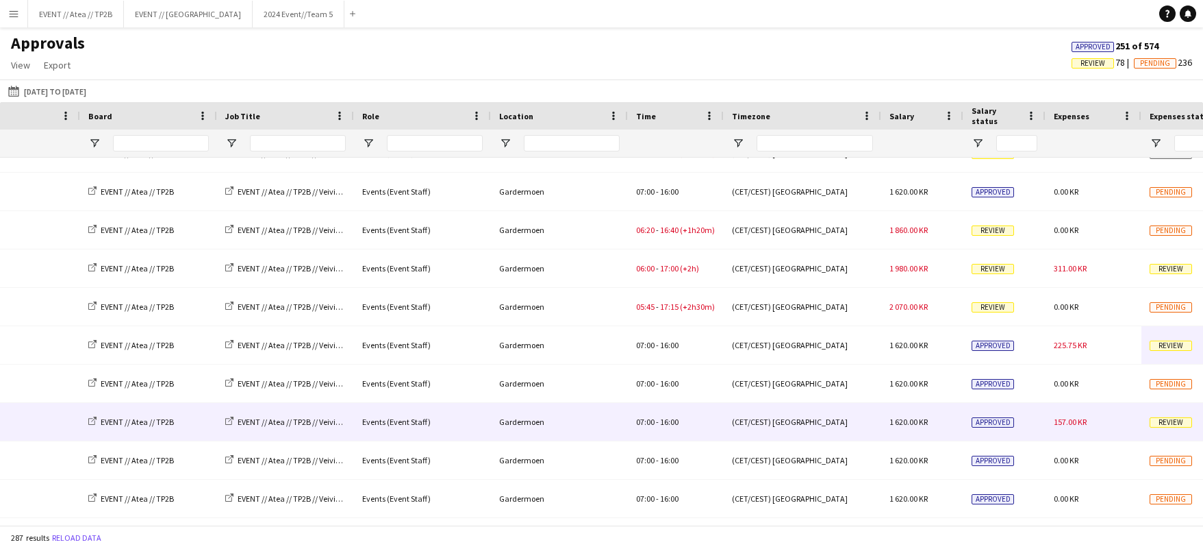
click at [1170, 416] on div "Review" at bounding box center [1190, 422] width 96 height 38
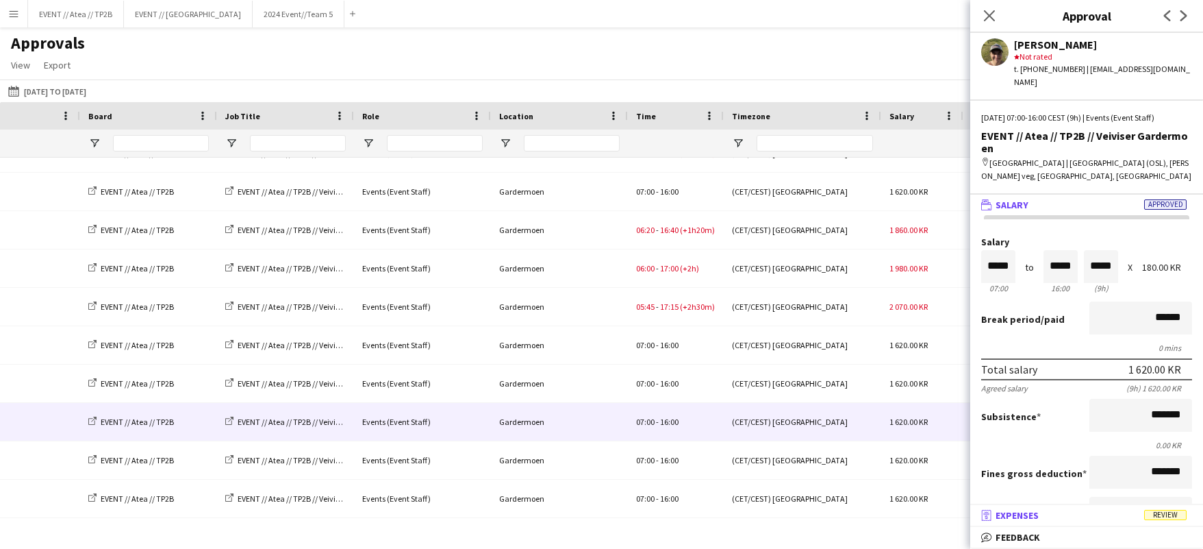
click at [1098, 512] on mat-panel-title "receipt Expenses Review" at bounding box center [1083, 515] width 227 height 12
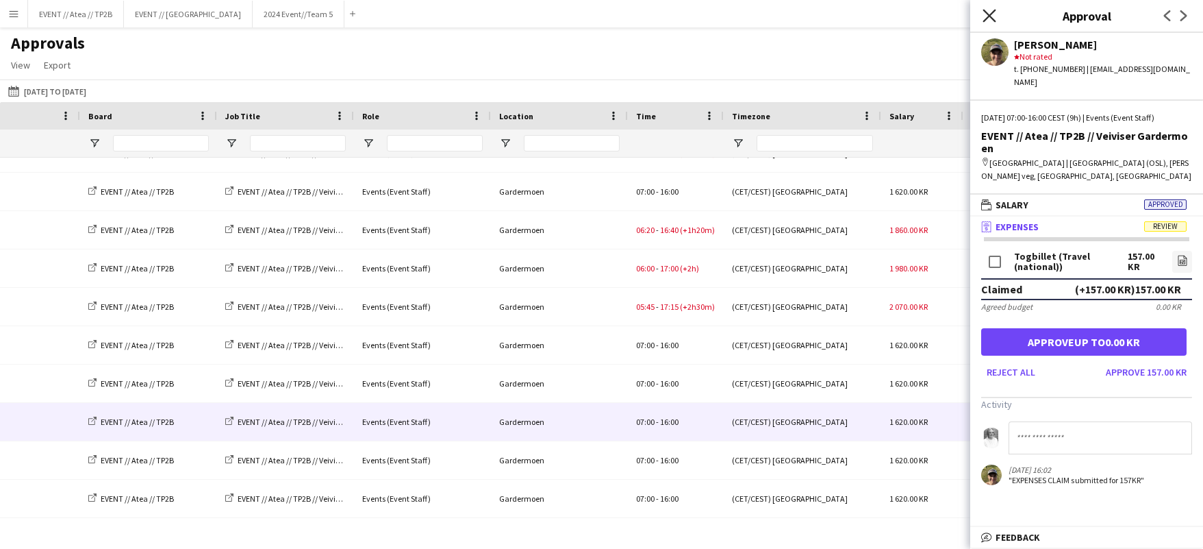
click at [991, 14] on icon at bounding box center [989, 15] width 13 height 13
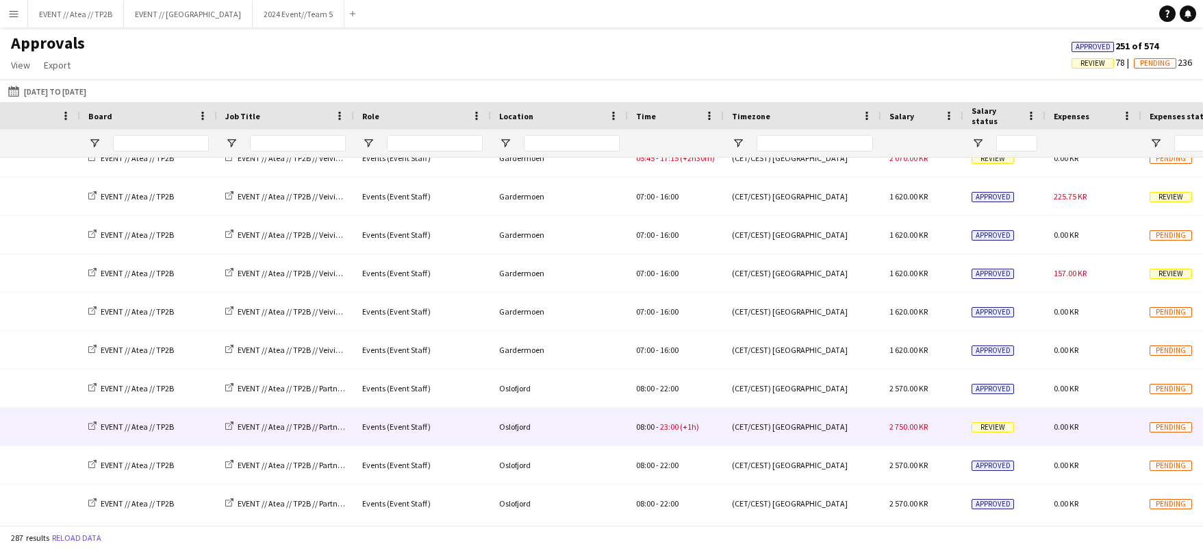
click at [1009, 425] on span "Review" at bounding box center [993, 427] width 42 height 10
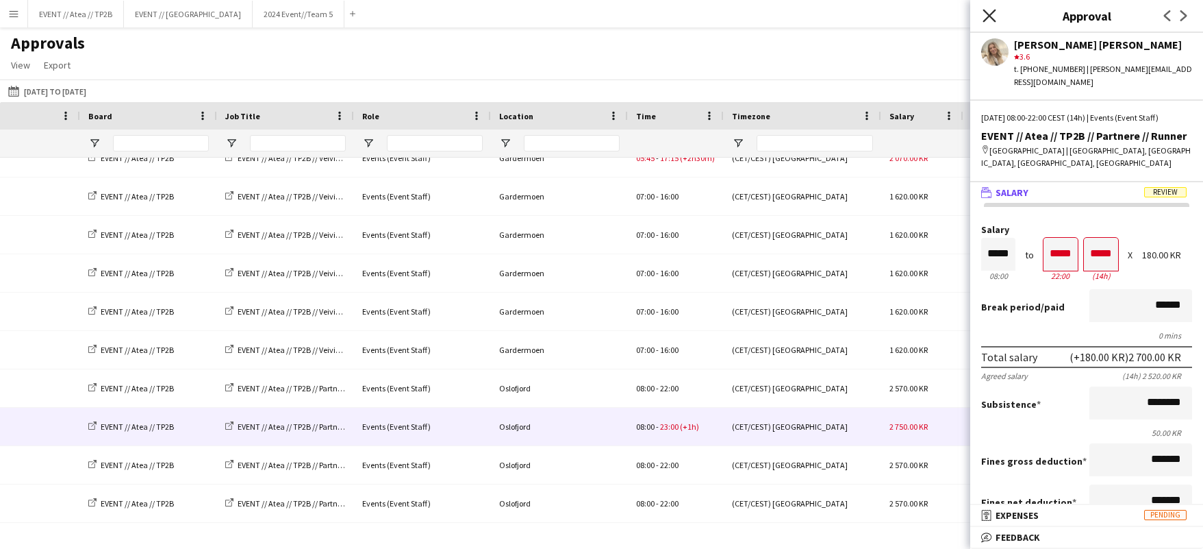
click at [988, 16] on icon at bounding box center [989, 15] width 13 height 13
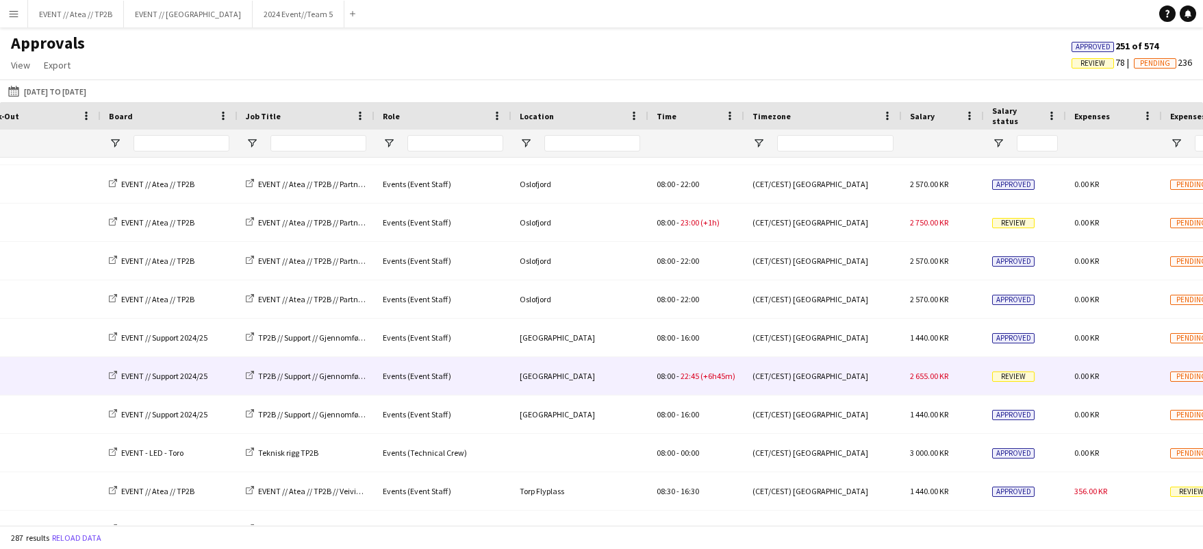
click at [1006, 374] on span "Review" at bounding box center [1013, 376] width 42 height 10
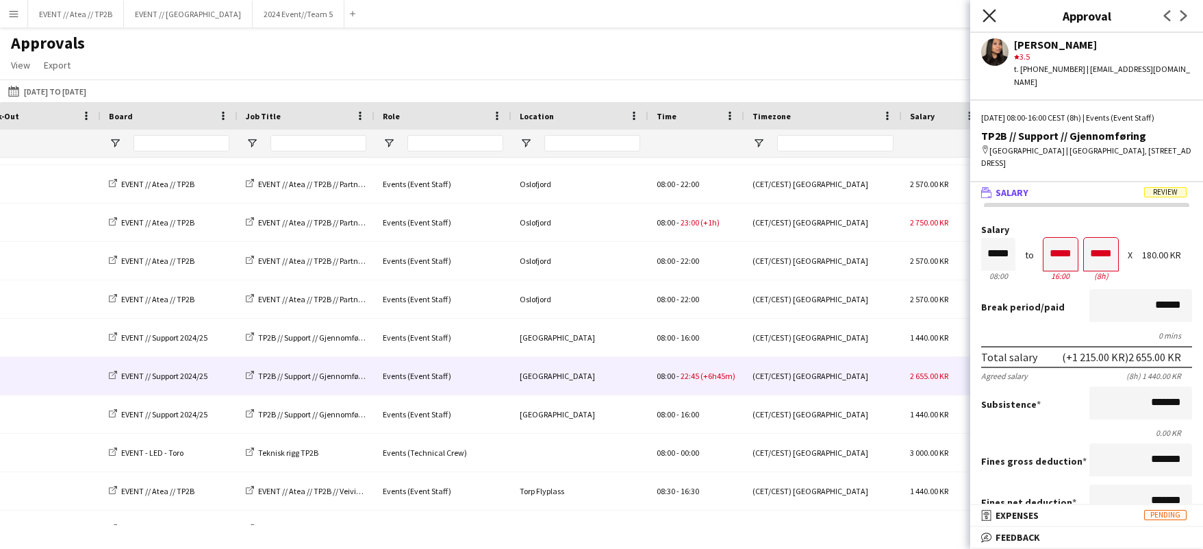
click at [984, 19] on icon "Close pop-in" at bounding box center [989, 15] width 13 height 13
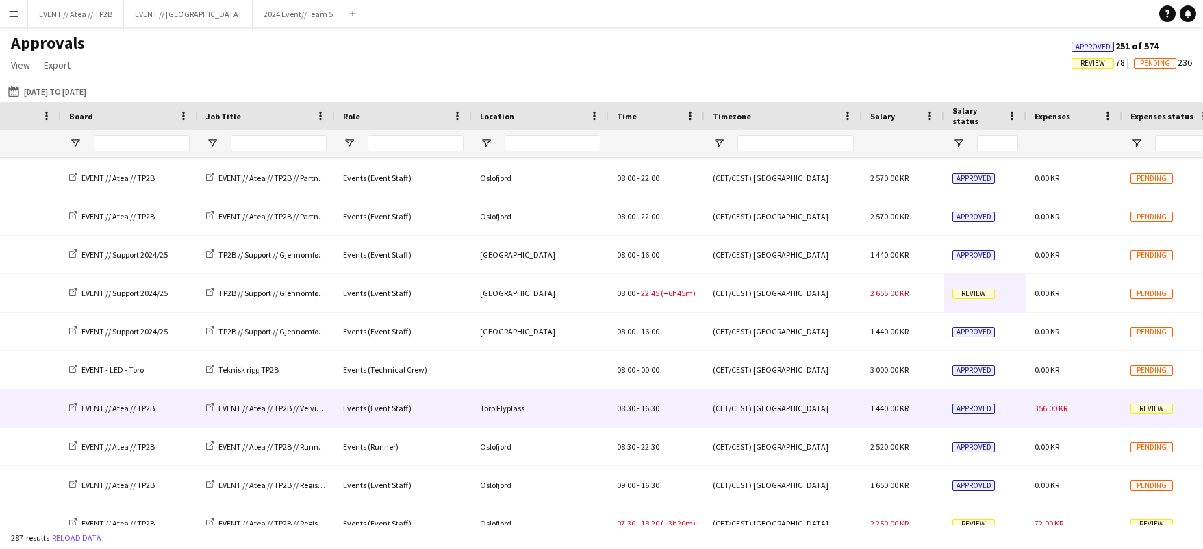
click at [1139, 408] on span "Review" at bounding box center [1152, 408] width 42 height 10
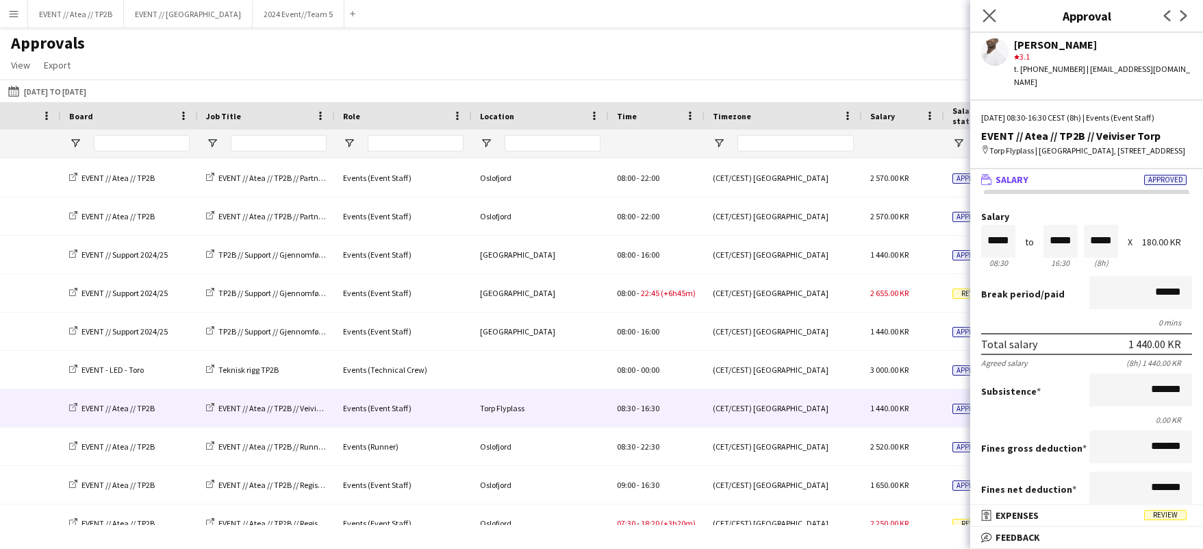
click at [988, 23] on app-icon "Close pop-in" at bounding box center [990, 16] width 20 height 20
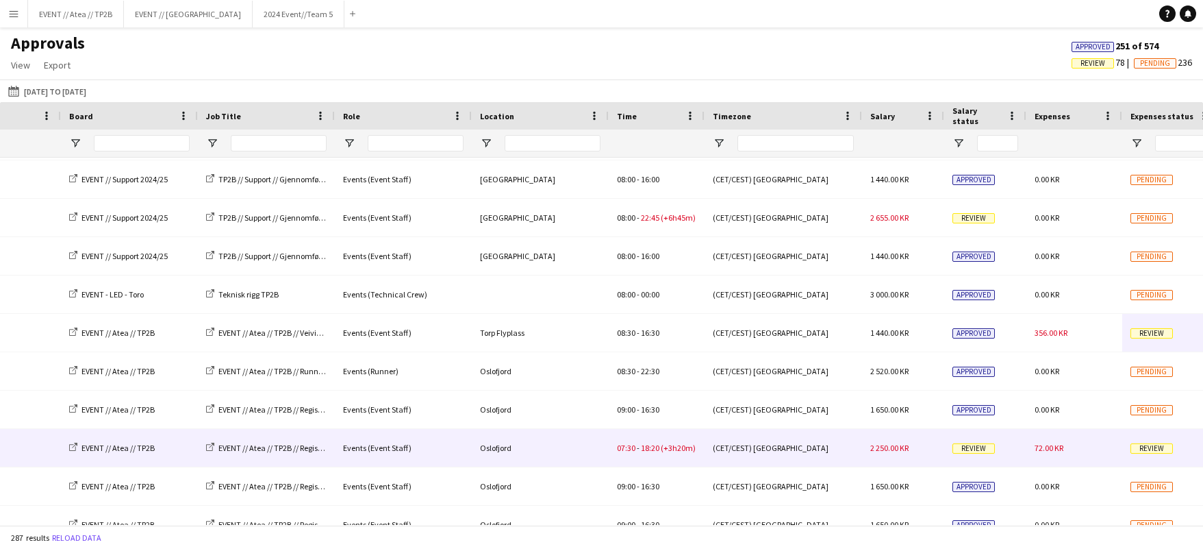
click at [1140, 454] on div "Review" at bounding box center [1170, 448] width 96 height 38
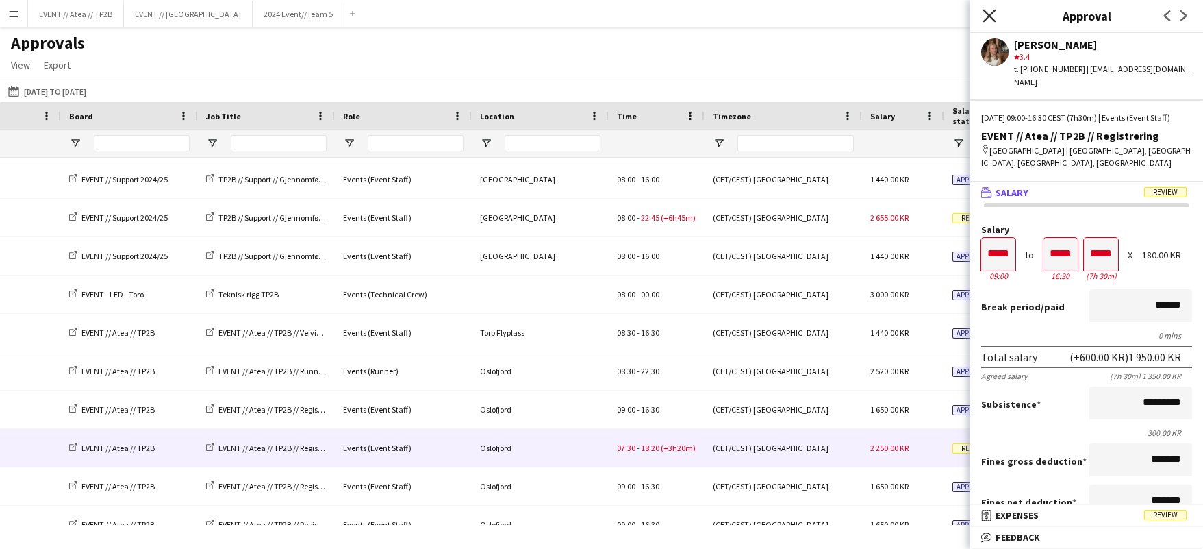
click at [990, 15] on icon at bounding box center [989, 15] width 13 height 13
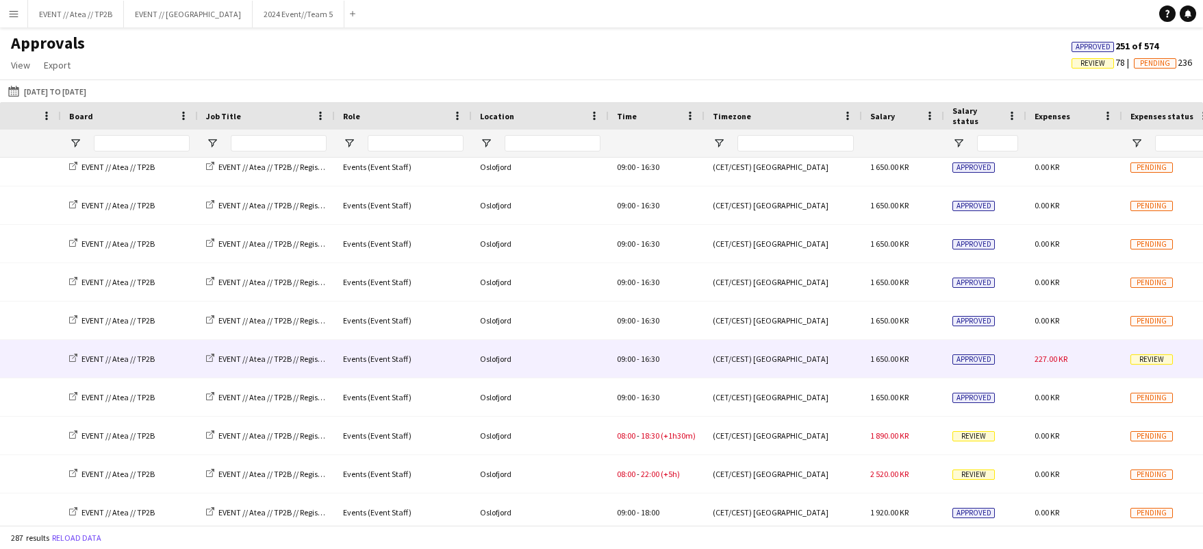
click at [1155, 362] on span "Review" at bounding box center [1152, 359] width 42 height 10
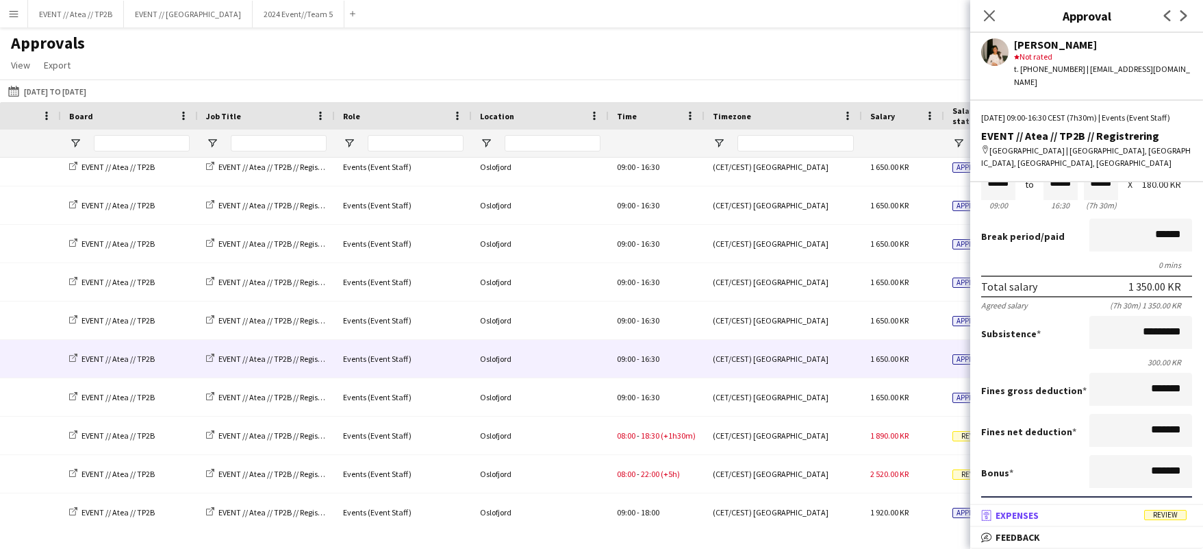
click at [1079, 506] on mat-expansion-panel-header "receipt Expenses Review" at bounding box center [1086, 515] width 233 height 21
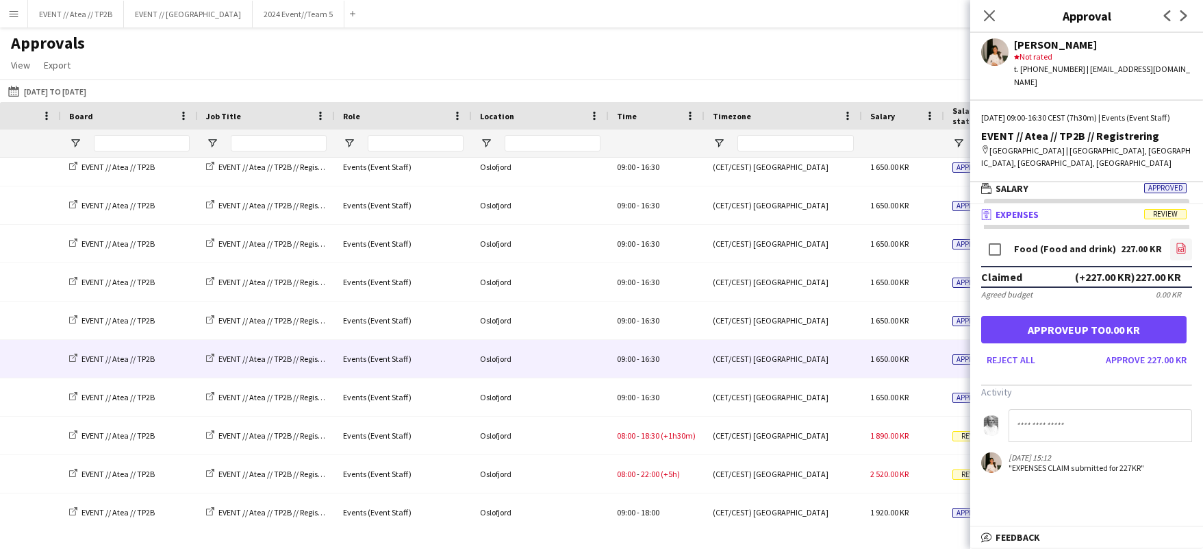
click at [1172, 243] on link "file-image" at bounding box center [1181, 249] width 22 height 22
click at [990, 14] on icon "Close pop-in" at bounding box center [989, 15] width 13 height 13
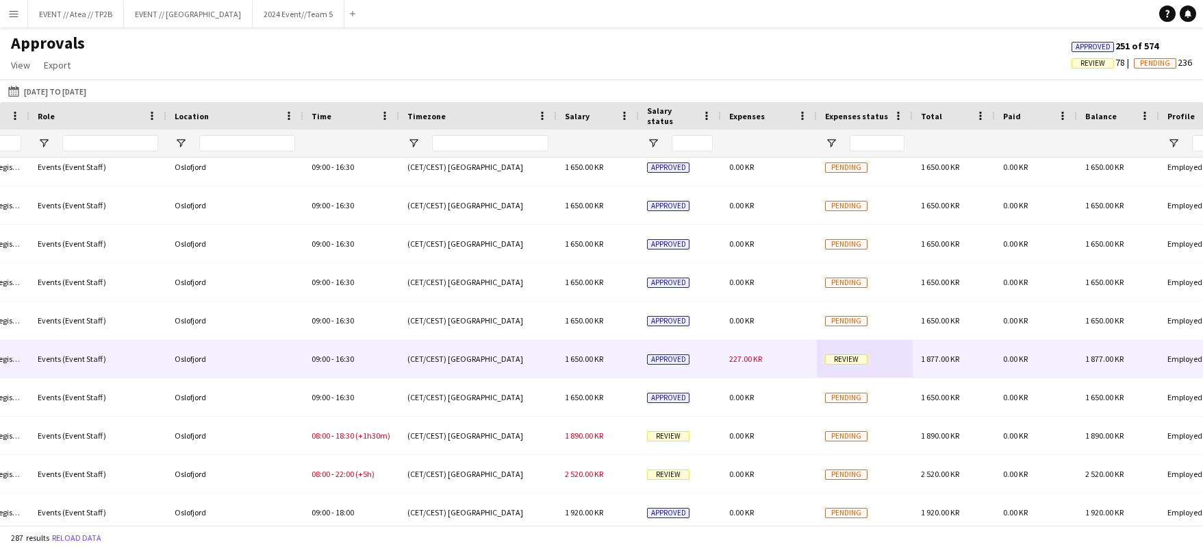
click at [844, 351] on div "Review" at bounding box center [865, 359] width 96 height 38
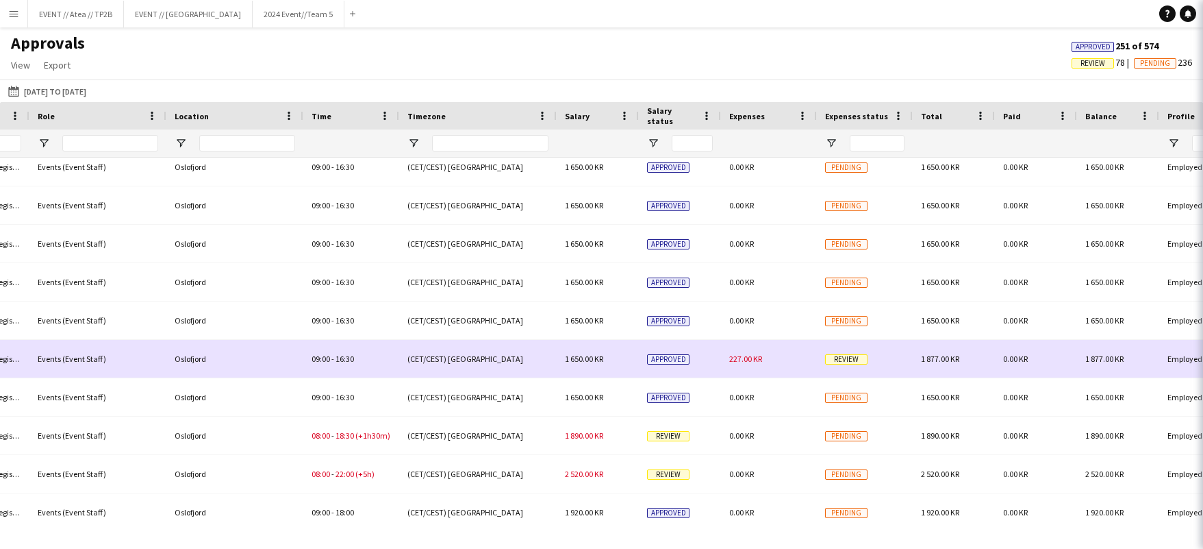
click at [847, 355] on span "Review" at bounding box center [846, 359] width 42 height 10
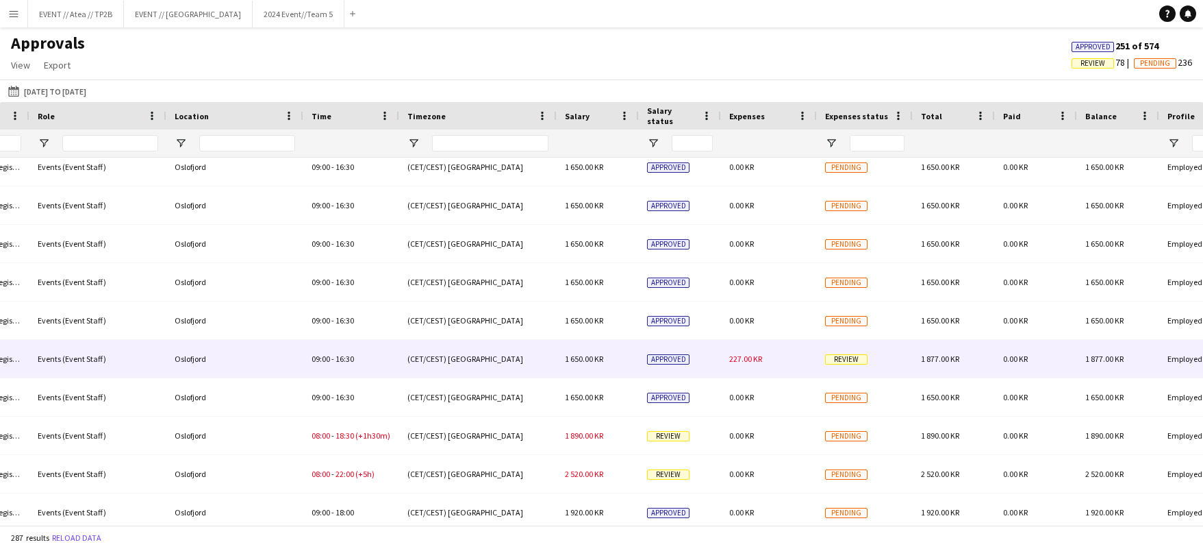
click at [847, 355] on span "Review" at bounding box center [846, 359] width 42 height 10
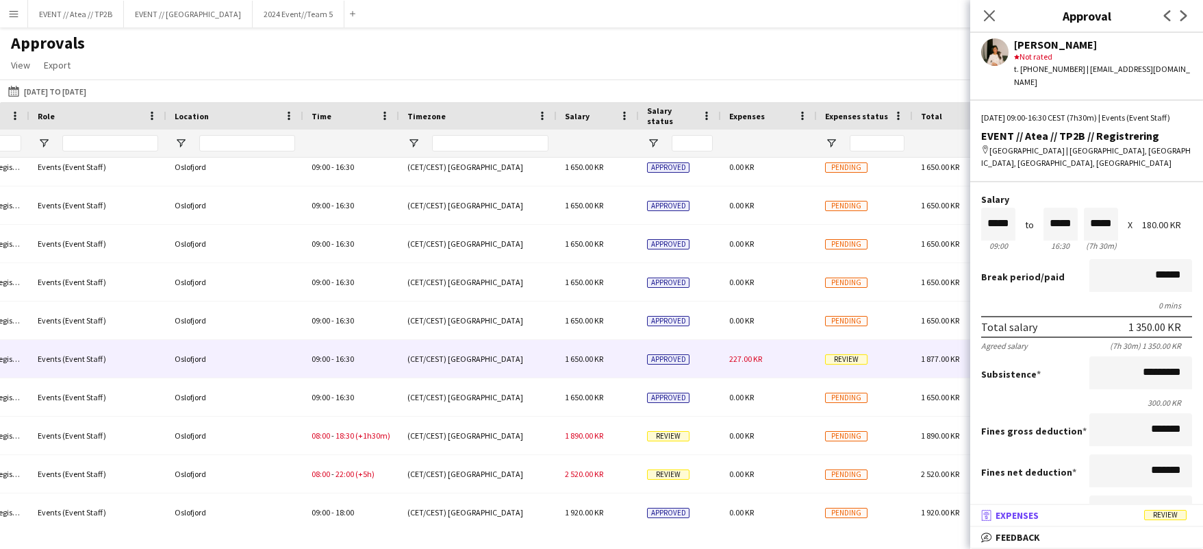
click at [1105, 510] on mat-panel-title "receipt Expenses Review" at bounding box center [1083, 515] width 227 height 12
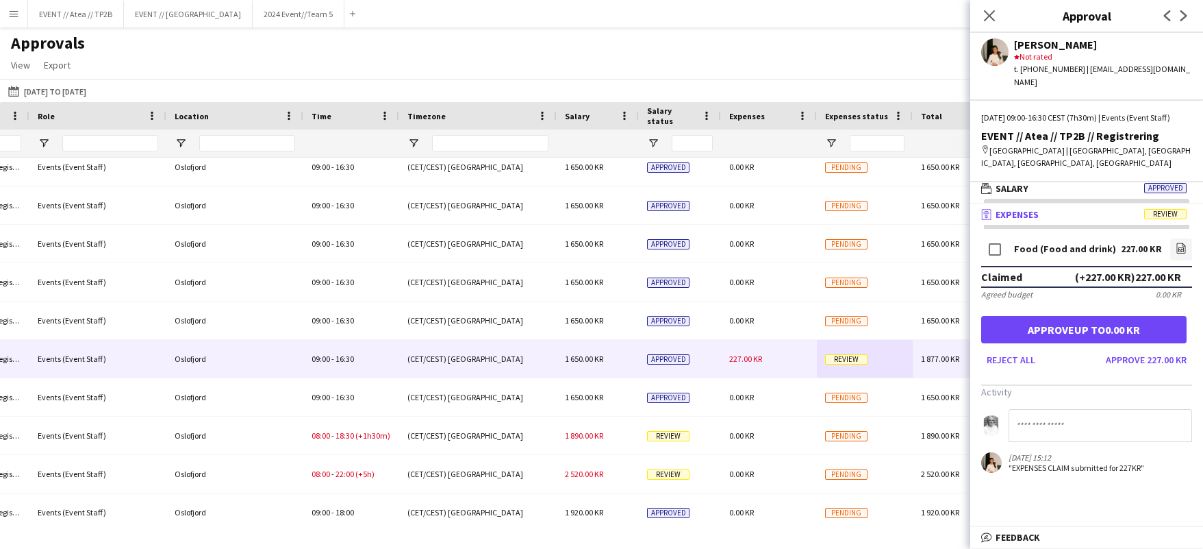
click at [998, 51] on app-user-avatar at bounding box center [994, 51] width 27 height 27
click at [994, 17] on icon "Close pop-in" at bounding box center [989, 15] width 13 height 13
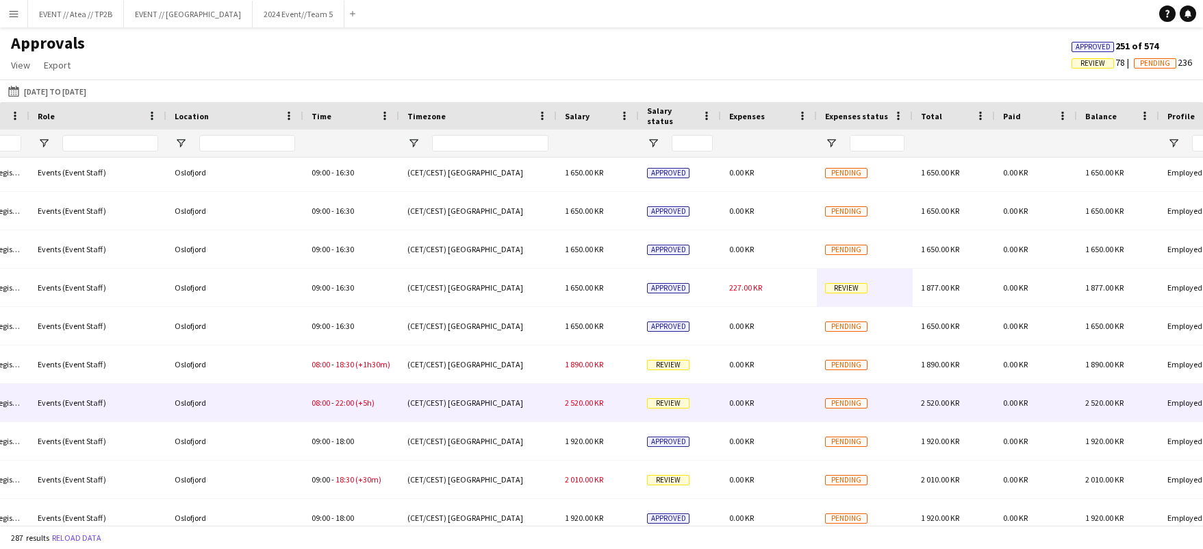
click at [681, 402] on span "Review" at bounding box center [668, 403] width 42 height 10
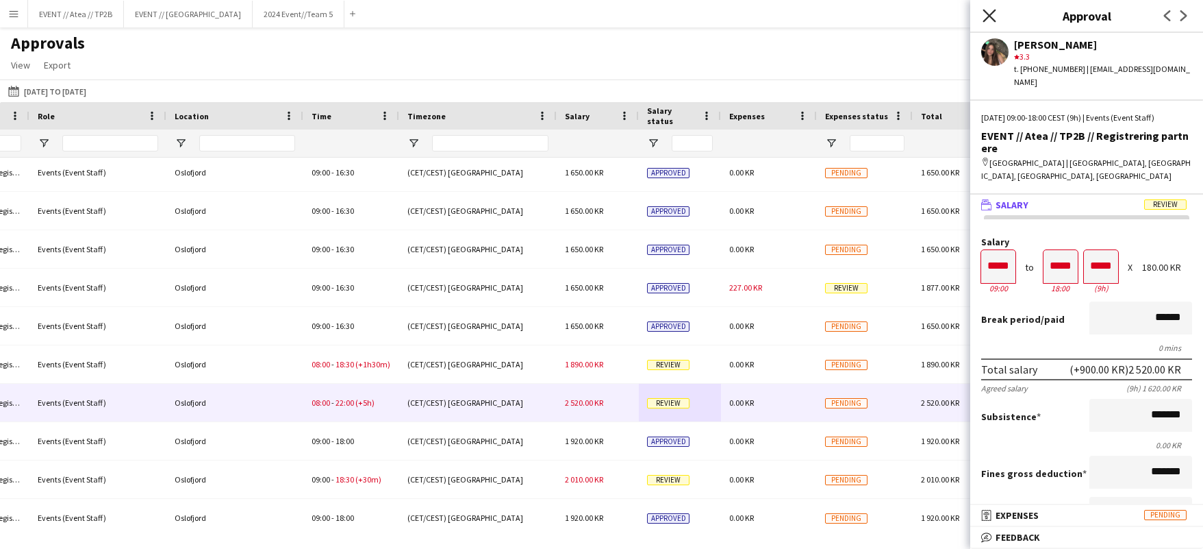
click at [989, 12] on icon "Close pop-in" at bounding box center [989, 15] width 13 height 13
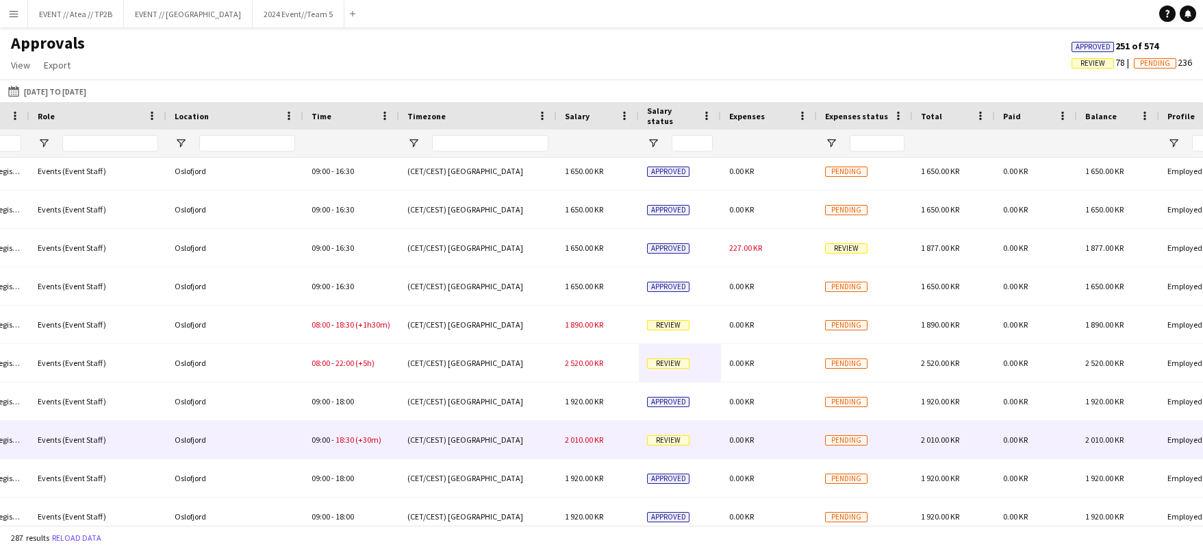
click at [690, 430] on div "Review" at bounding box center [680, 439] width 82 height 38
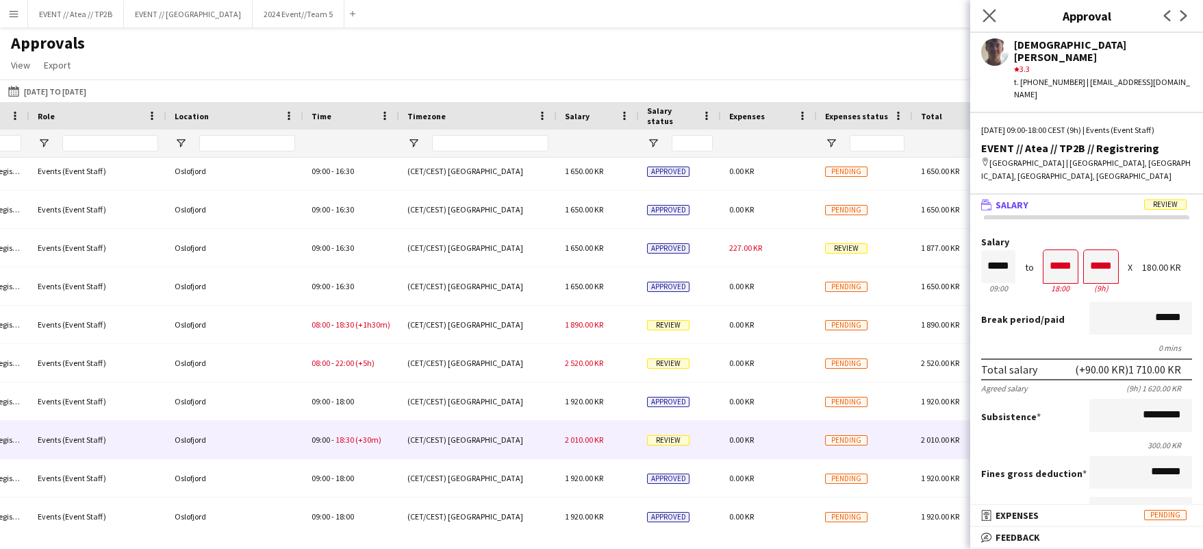
click at [988, 8] on app-icon "Close pop-in" at bounding box center [990, 16] width 20 height 20
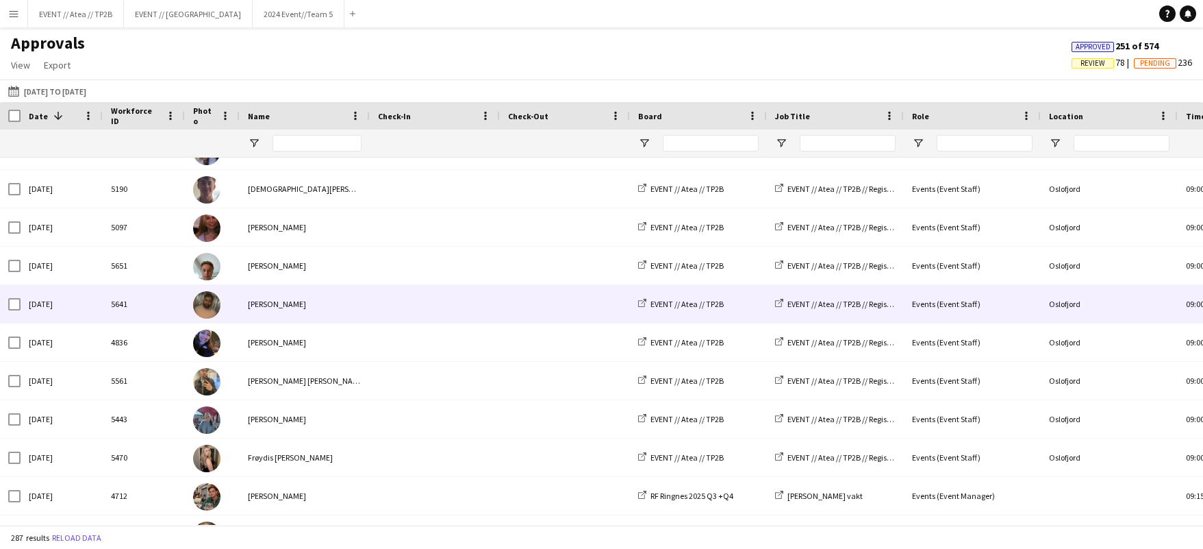
click at [209, 307] on img at bounding box center [206, 304] width 27 height 27
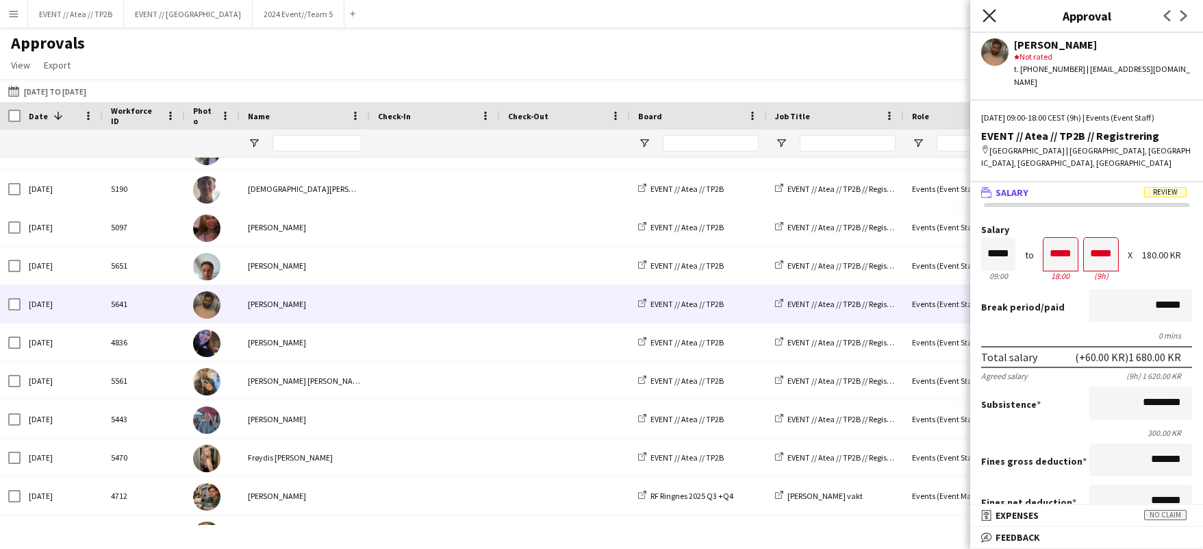
click at [988, 13] on icon "Close pop-in" at bounding box center [989, 15] width 13 height 13
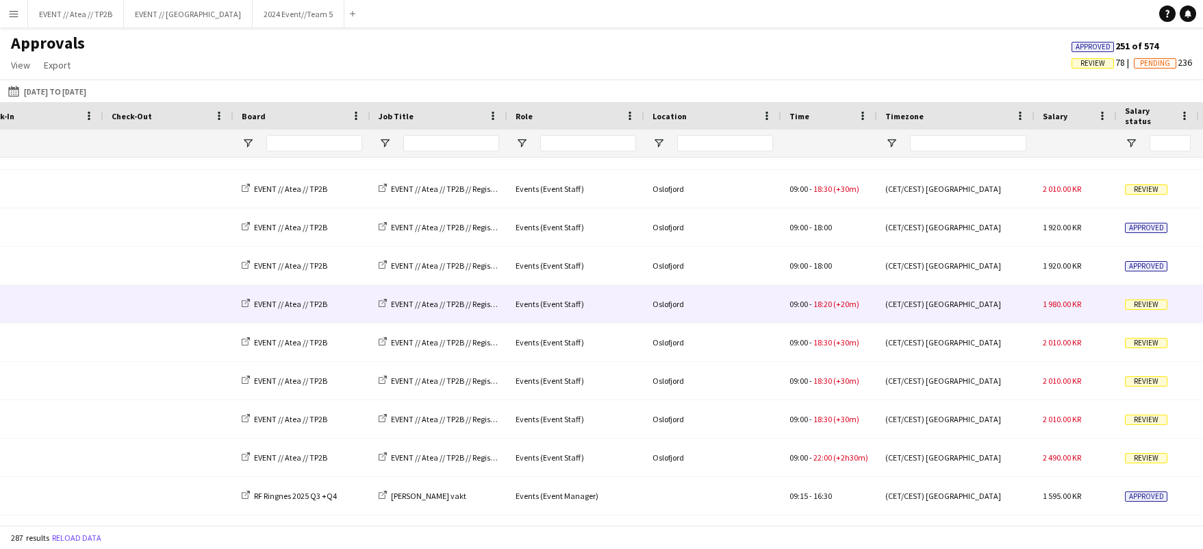
click at [1144, 304] on span "Review" at bounding box center [1146, 304] width 42 height 10
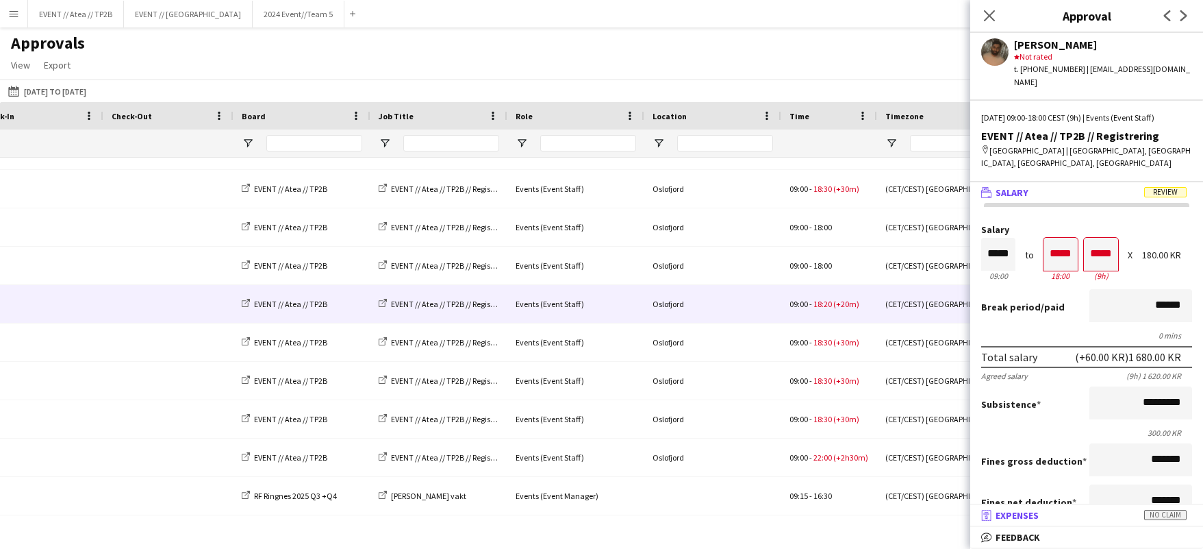
click at [1131, 505] on mat-expansion-panel-header "receipt Expenses No claim" at bounding box center [1086, 515] width 233 height 21
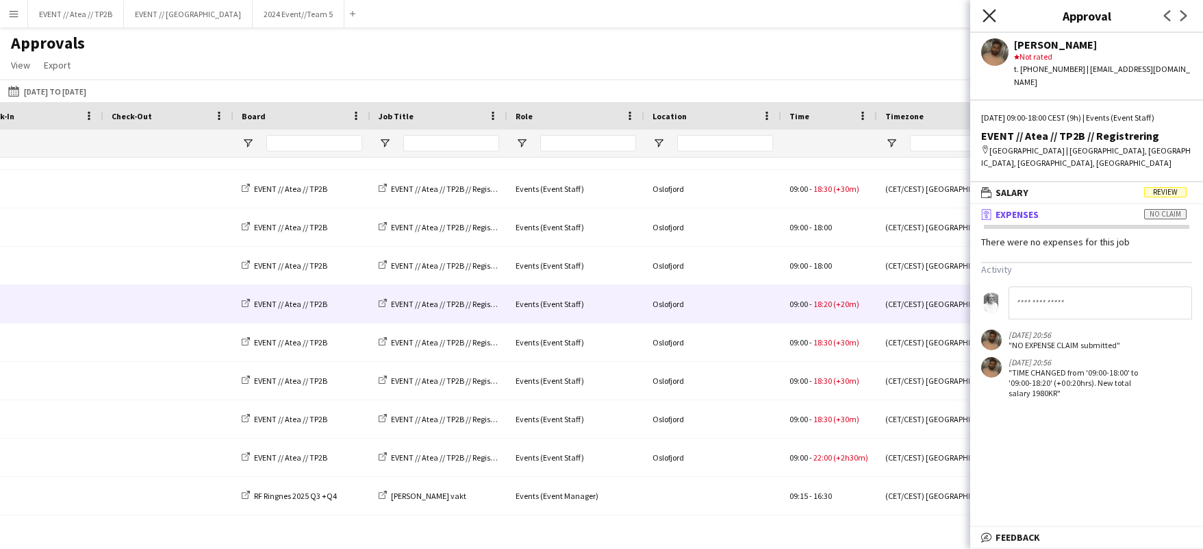
click at [987, 15] on icon "Close pop-in" at bounding box center [989, 15] width 13 height 13
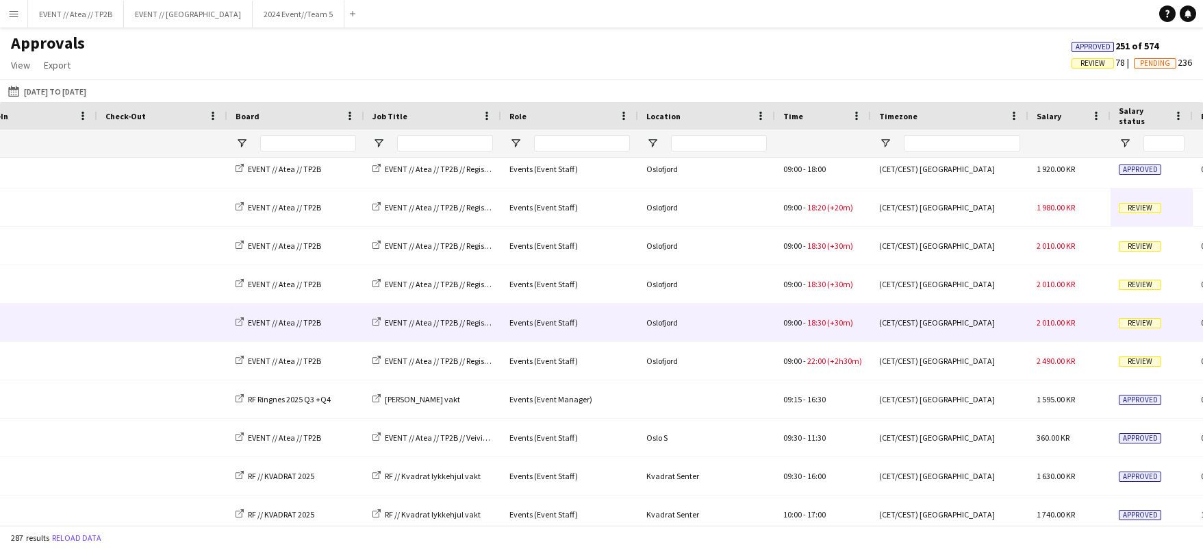
click at [1135, 323] on span "Review" at bounding box center [1140, 323] width 42 height 10
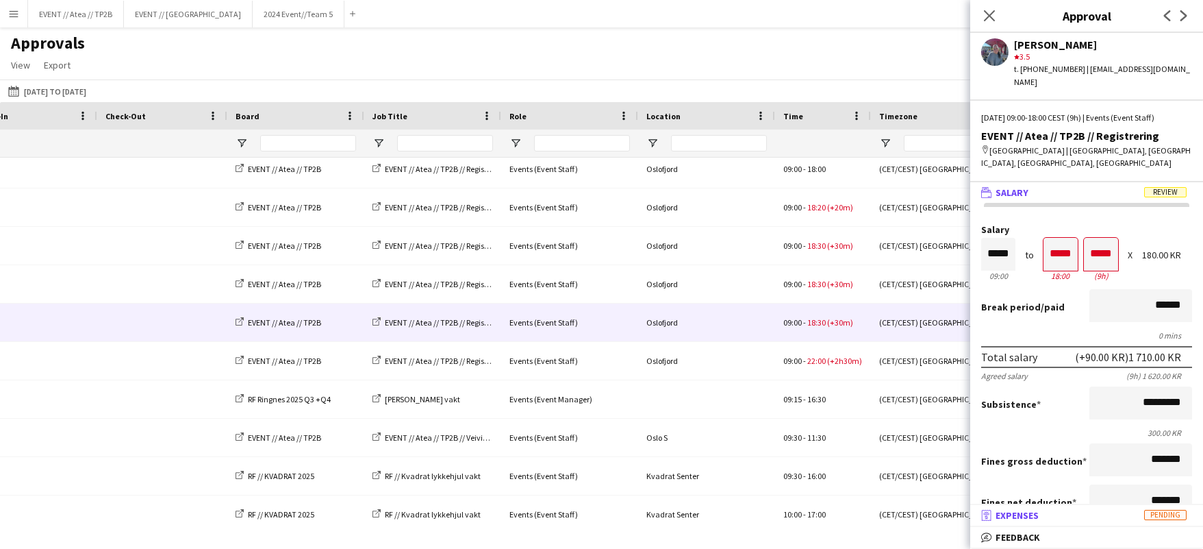
click at [1121, 518] on mat-panel-title "receipt Expenses Pending" at bounding box center [1083, 515] width 227 height 12
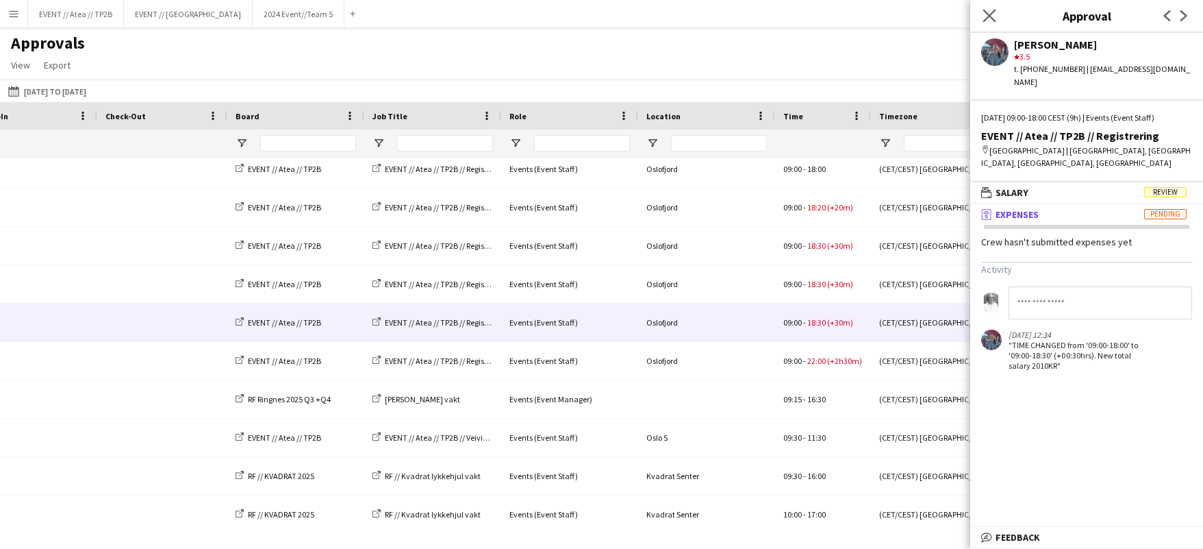
click at [988, 9] on app-icon "Close pop-in" at bounding box center [990, 16] width 20 height 20
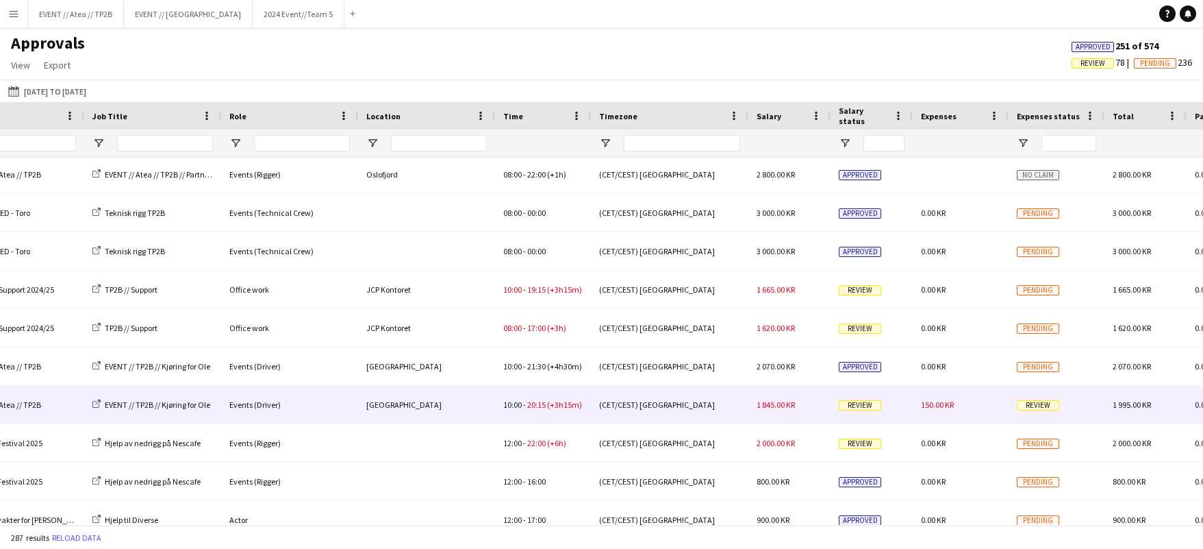
click at [1048, 402] on span "Review" at bounding box center [1038, 405] width 42 height 10
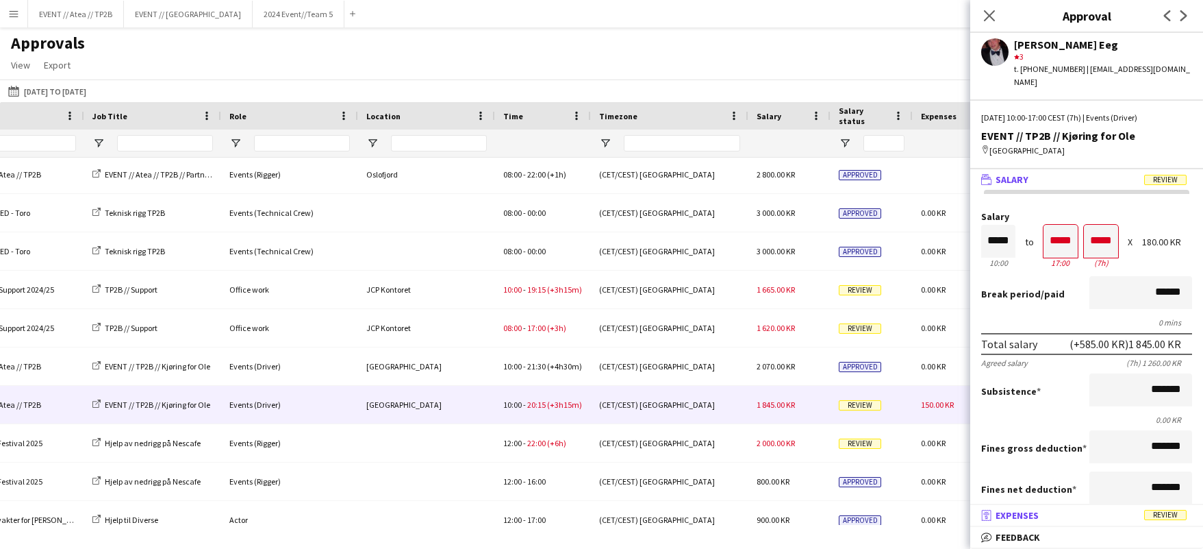
click at [1065, 511] on mat-panel-title "receipt Expenses Review" at bounding box center [1083, 515] width 227 height 12
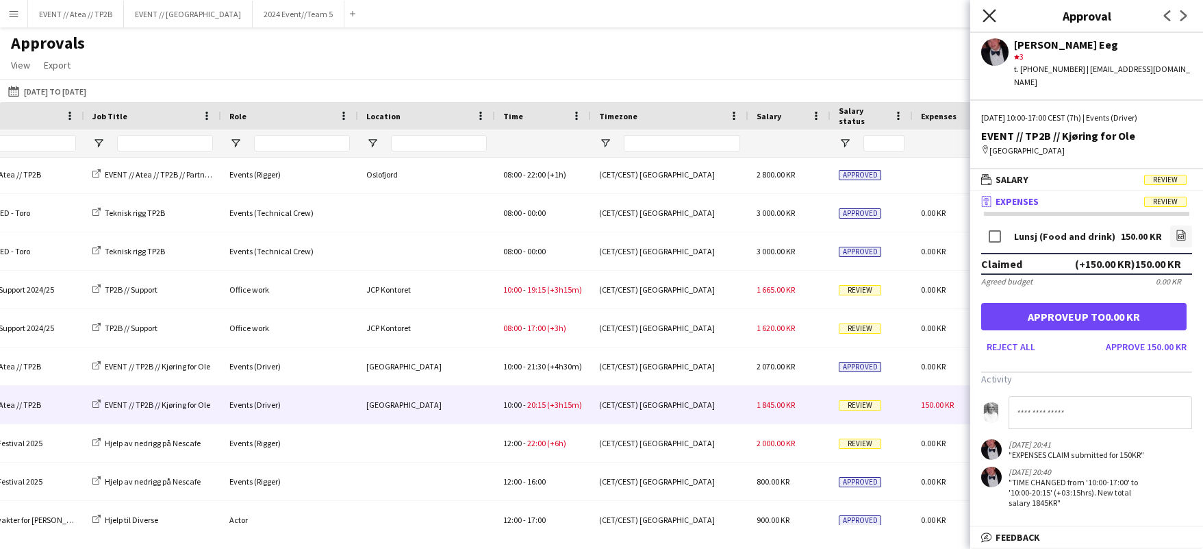
click at [990, 16] on icon at bounding box center [989, 15] width 13 height 13
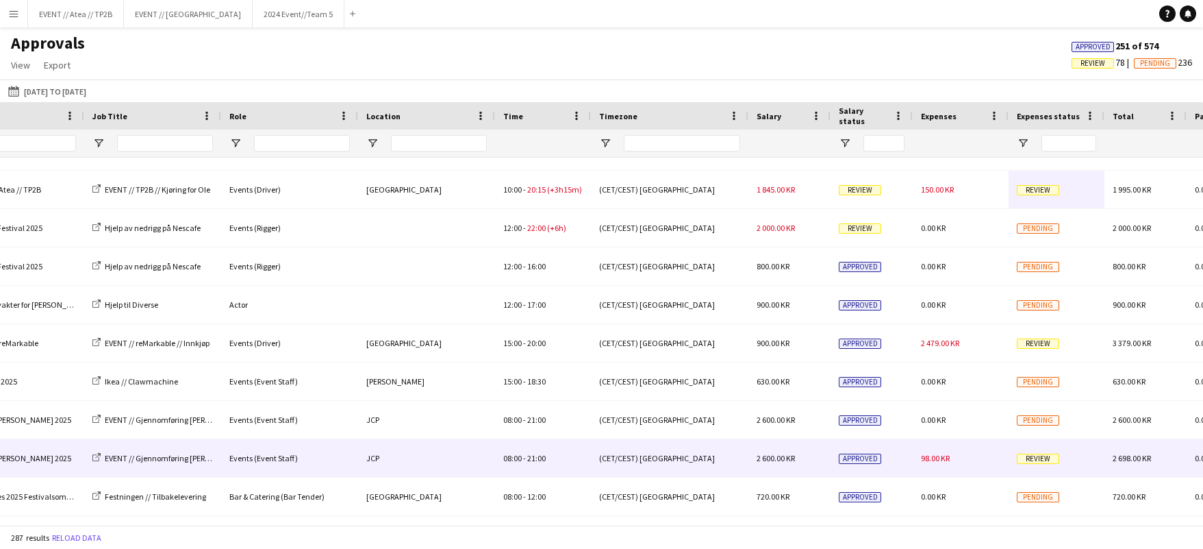
click at [1040, 457] on span "Review" at bounding box center [1038, 458] width 42 height 10
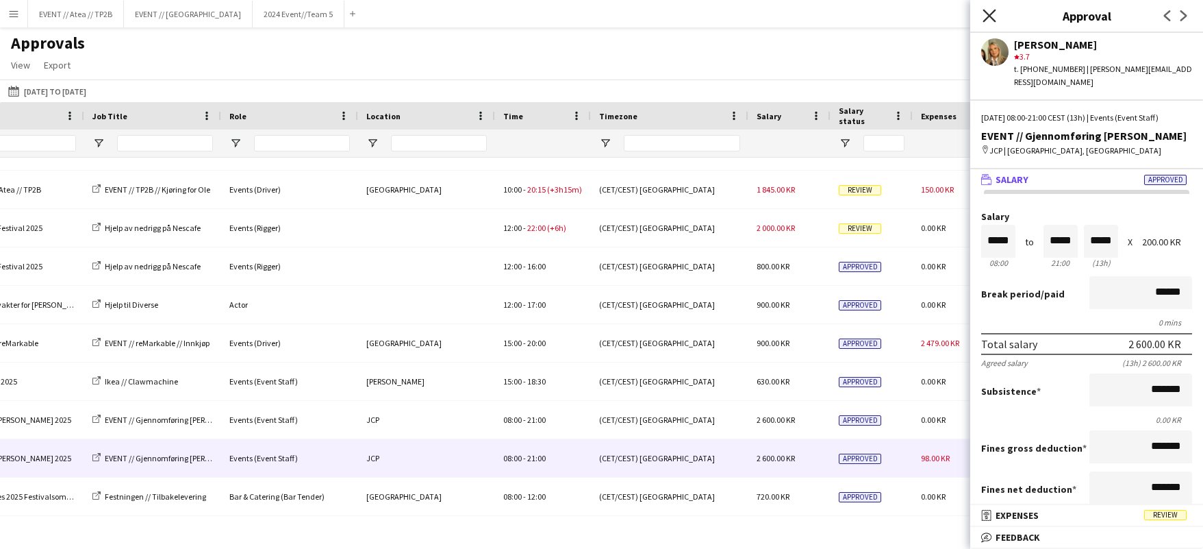
click at [988, 11] on icon "Close pop-in" at bounding box center [989, 15] width 13 height 13
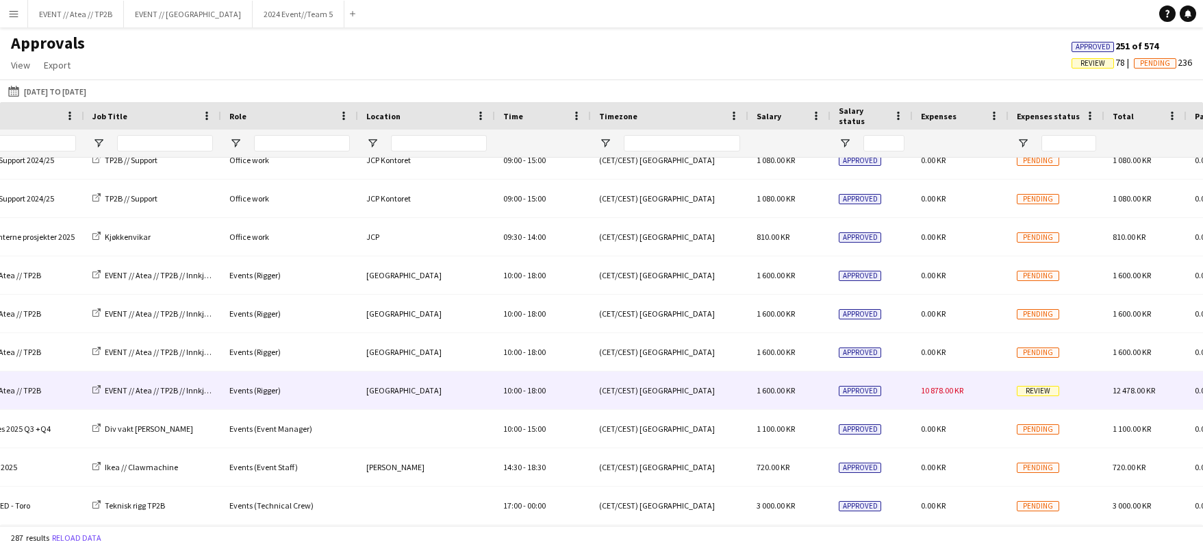
click at [1029, 389] on span "Review" at bounding box center [1038, 391] width 42 height 10
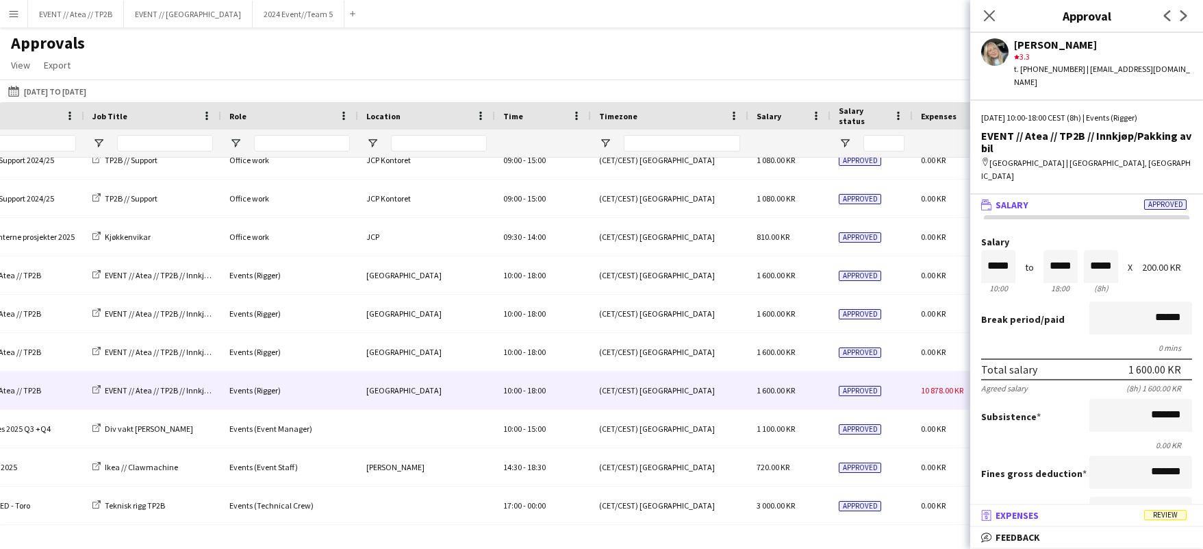
click at [1100, 517] on mat-panel-title "receipt Expenses Review" at bounding box center [1083, 515] width 227 height 12
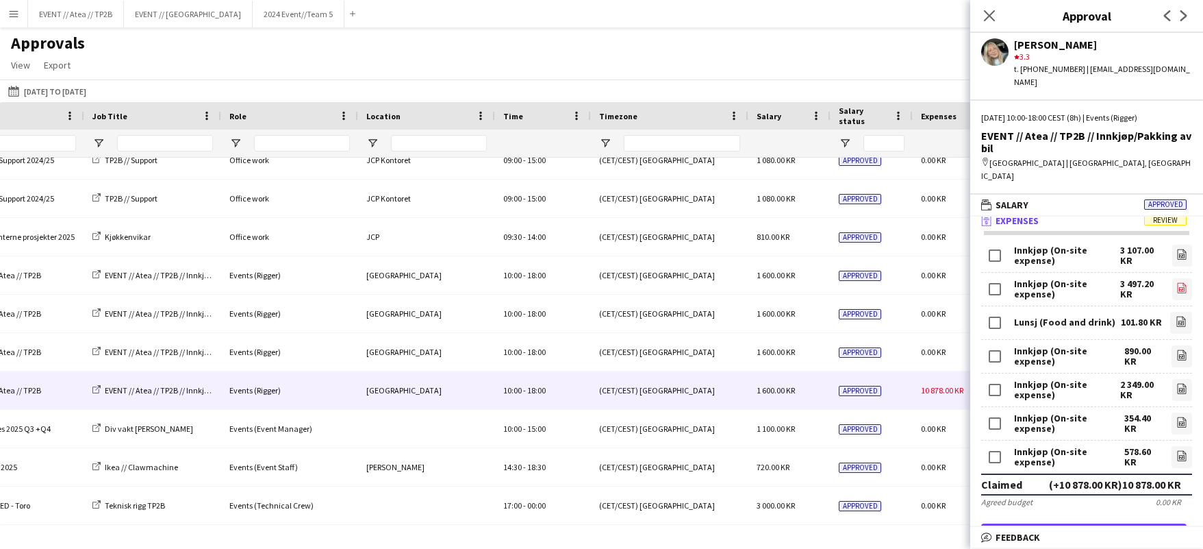
click at [1179, 282] on icon "file-image" at bounding box center [1182, 287] width 11 height 11
click at [996, 15] on app-icon "Close pop-in" at bounding box center [990, 16] width 20 height 20
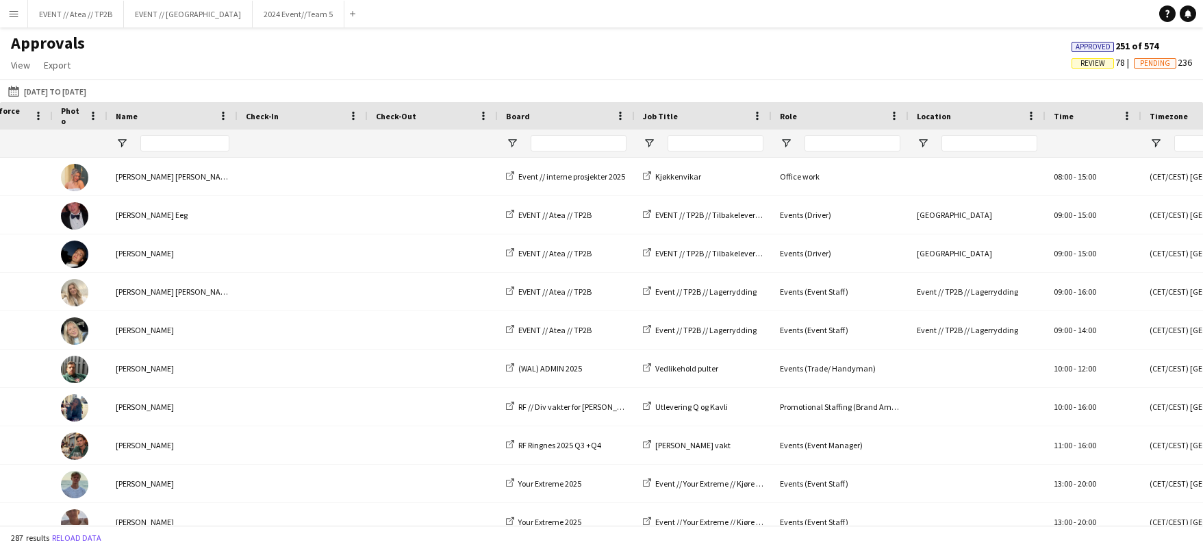
scroll to position [0, 0]
click at [1081, 63] on span "Review" at bounding box center [1093, 63] width 25 height 9
